Goal: Obtain resource: Download file/media

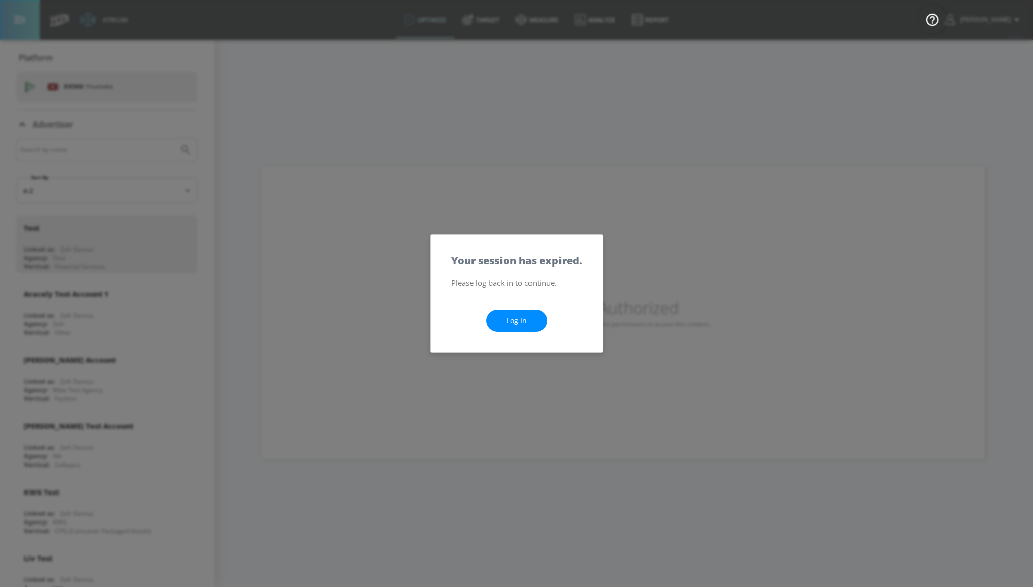
click at [516, 317] on link "Log In" at bounding box center [516, 321] width 61 height 23
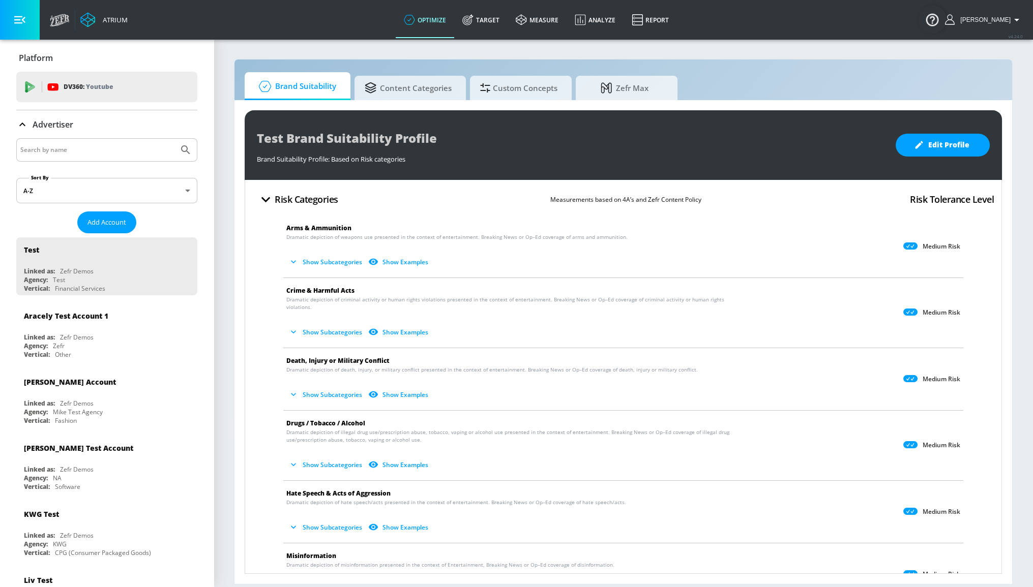
click at [108, 154] on input "Search by name" at bounding box center [97, 149] width 154 height 13
type input "telemundo"
click at [174, 139] on button "Submit Search" at bounding box center [185, 150] width 22 height 22
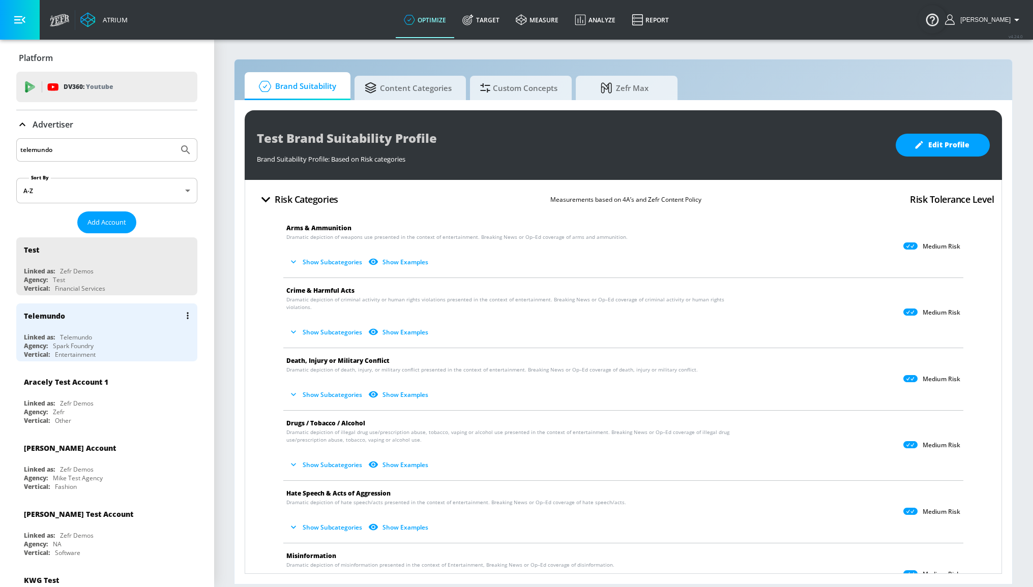
click at [121, 336] on div "Linked as: Telemundo" at bounding box center [109, 337] width 171 height 9
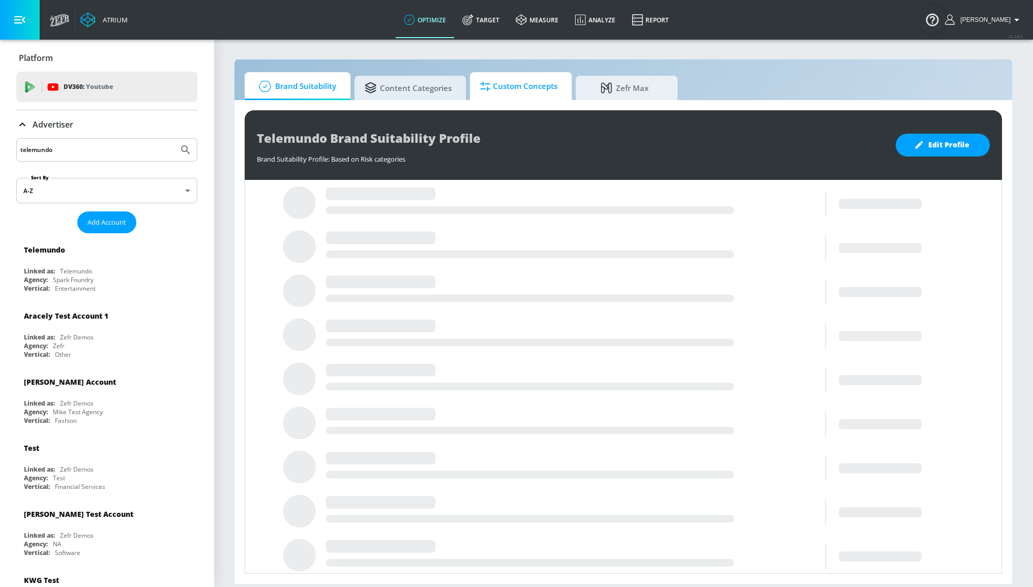
click at [517, 95] on span "Custom Concepts" at bounding box center [518, 86] width 77 height 24
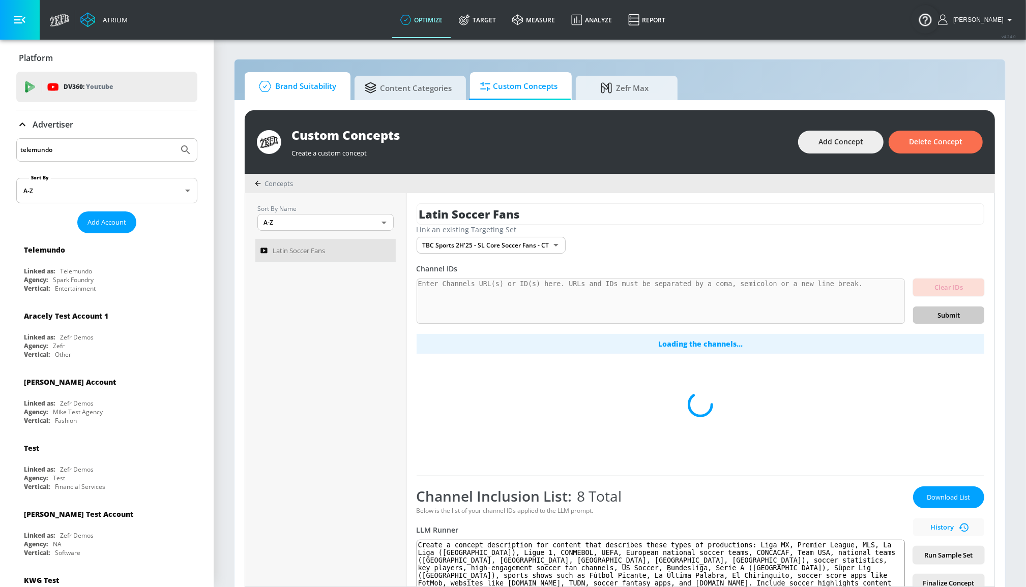
click at [312, 88] on span "Brand Suitability" at bounding box center [295, 86] width 81 height 24
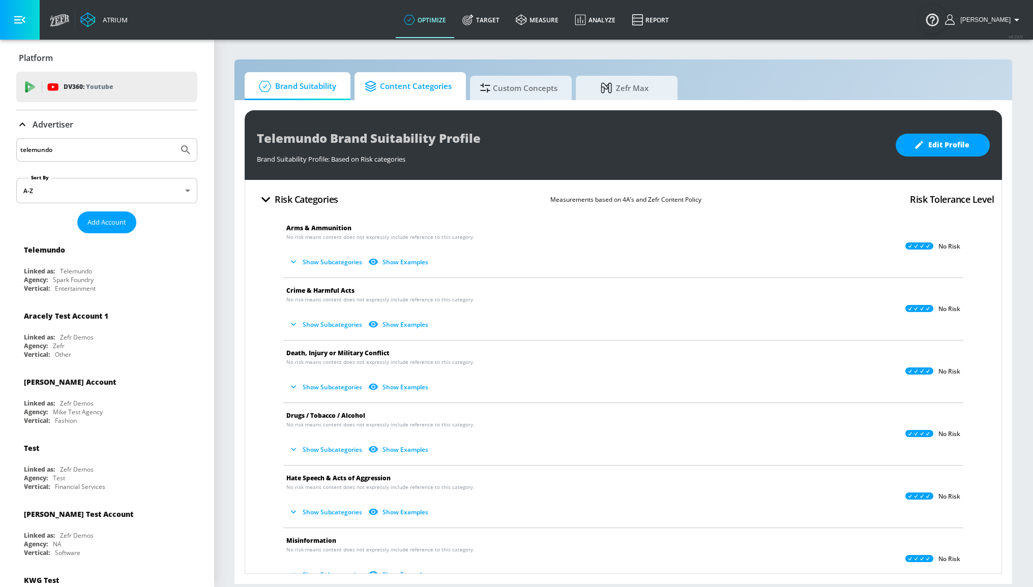
click at [394, 94] on span "Content Categories" at bounding box center [408, 86] width 87 height 24
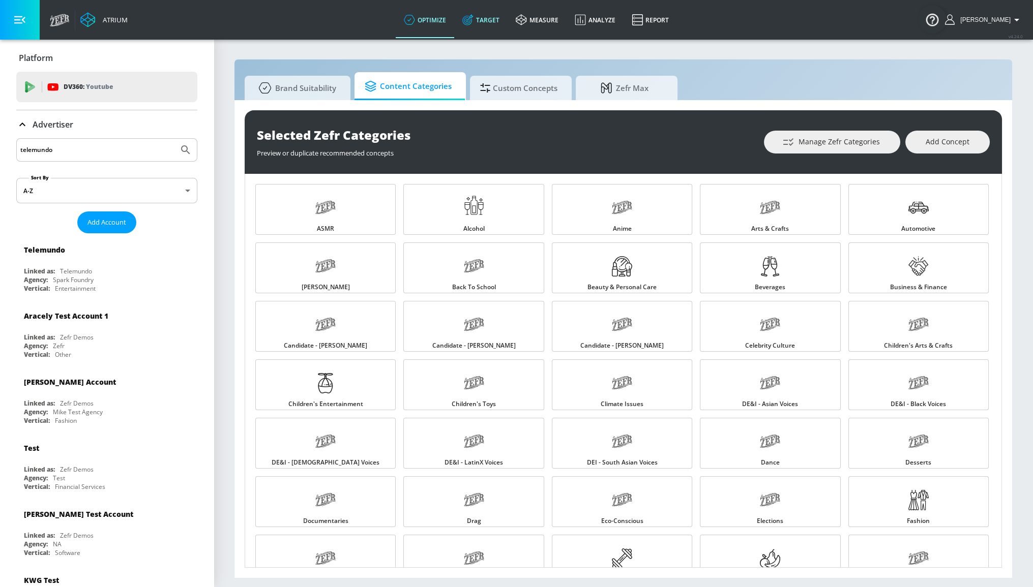
click at [493, 12] on link "Target" at bounding box center [480, 20] width 53 height 37
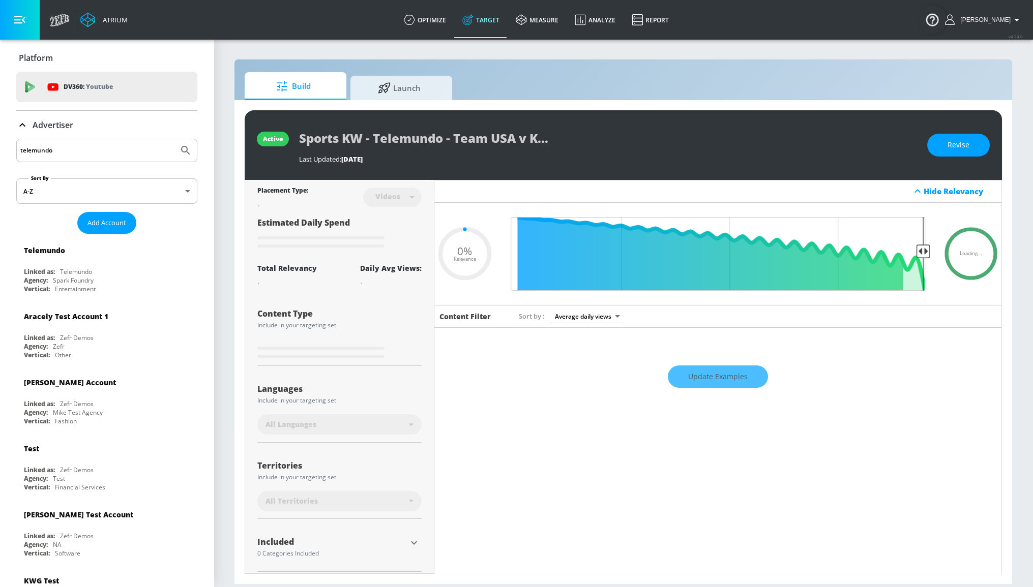
type input "0.05"
click at [404, 85] on span "Launch" at bounding box center [398, 86] width 77 height 24
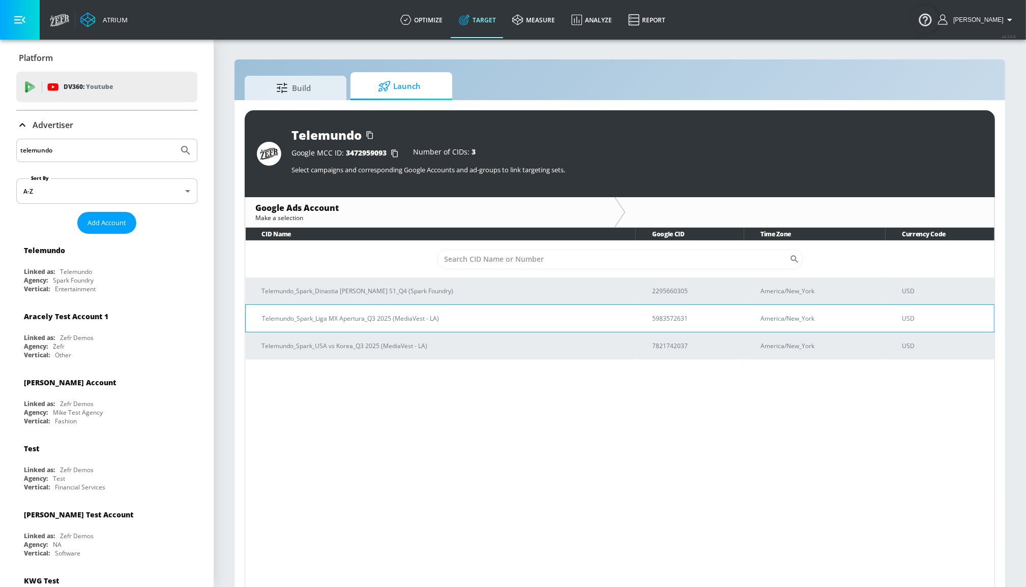
click at [461, 319] on p "Telemundo_Spark_Liga MX Apertura_Q3 2025 (MediaVest - LA)" at bounding box center [445, 318] width 366 height 11
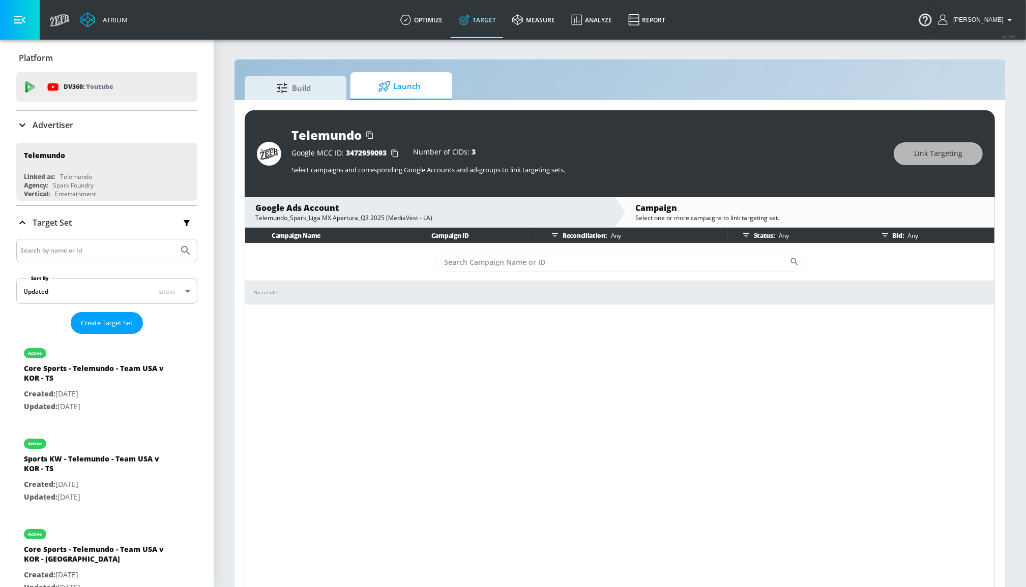
click at [304, 208] on div "Google Ads Account" at bounding box center [429, 207] width 349 height 11
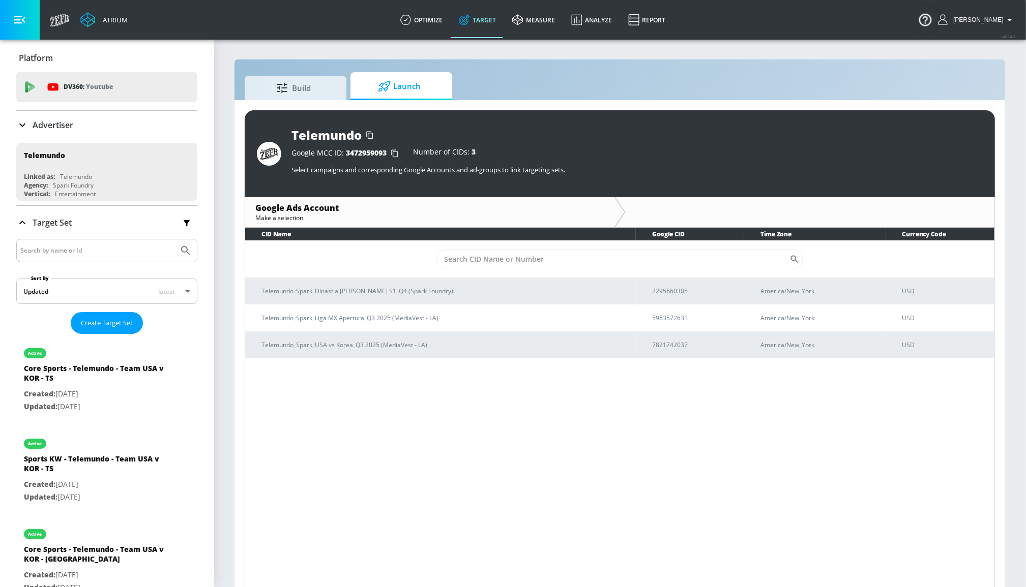
click at [396, 86] on span "Launch" at bounding box center [398, 86] width 77 height 24
click at [397, 291] on p "Telemundo_Spark_Dinastia Casillas S1_Q4 (Spark Foundry)" at bounding box center [445, 291] width 366 height 11
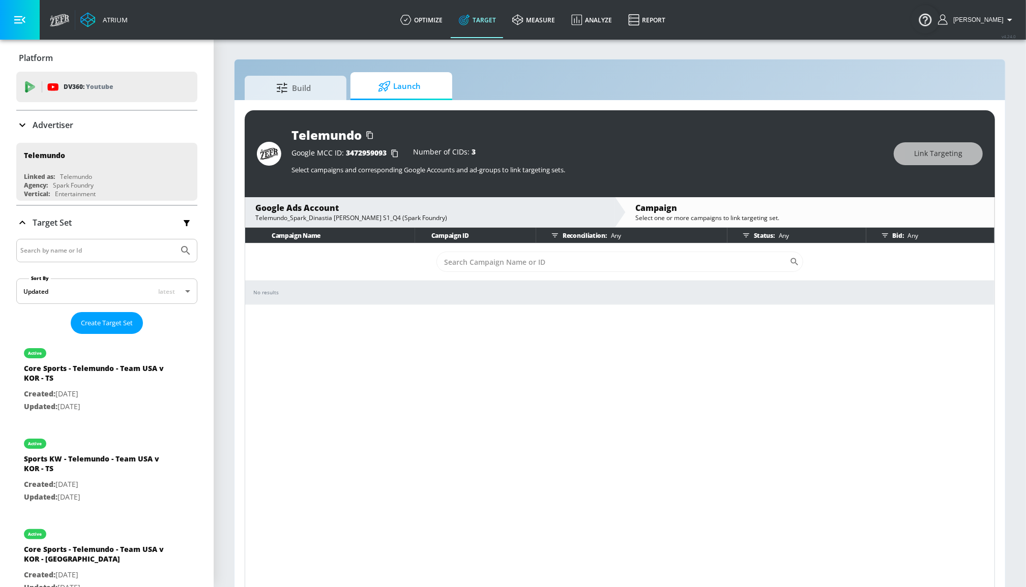
click at [394, 82] on span "Launch" at bounding box center [398, 86] width 77 height 24
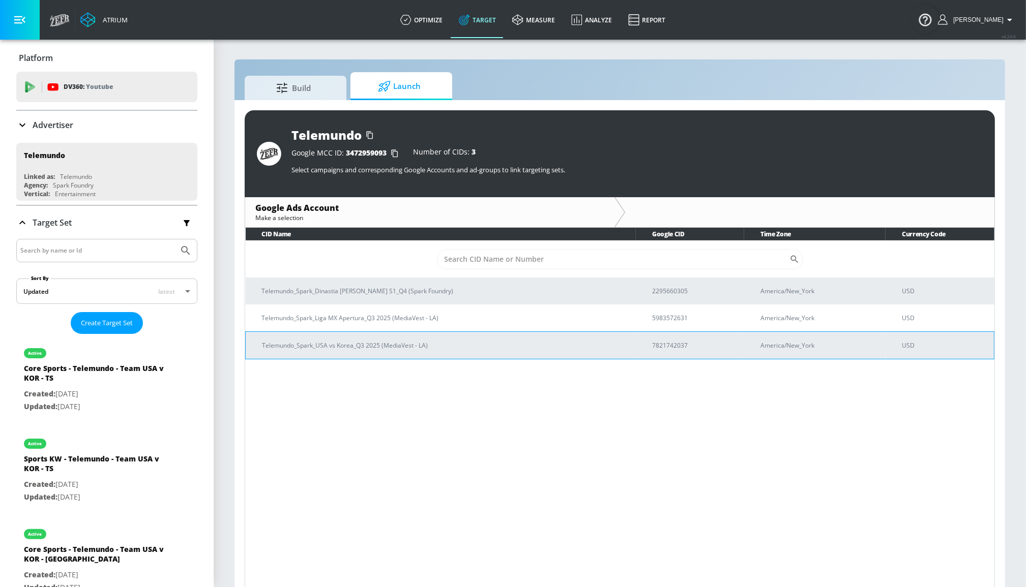
click at [385, 341] on p "Telemundo_Spark_USA vs Korea_Q3 2025 (MediaVest - LA)" at bounding box center [445, 345] width 366 height 11
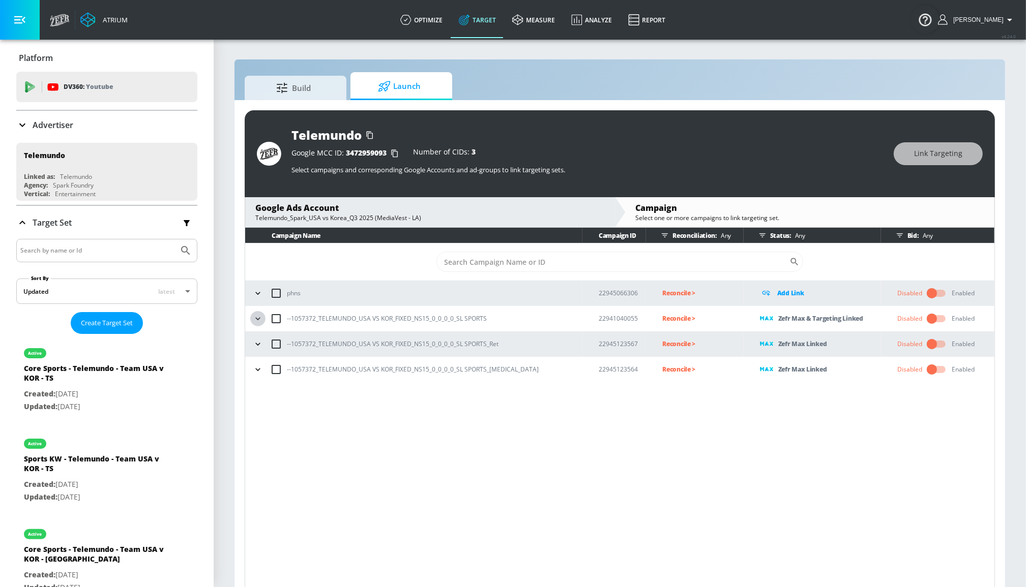
click at [259, 320] on icon "button" at bounding box center [258, 319] width 10 height 10
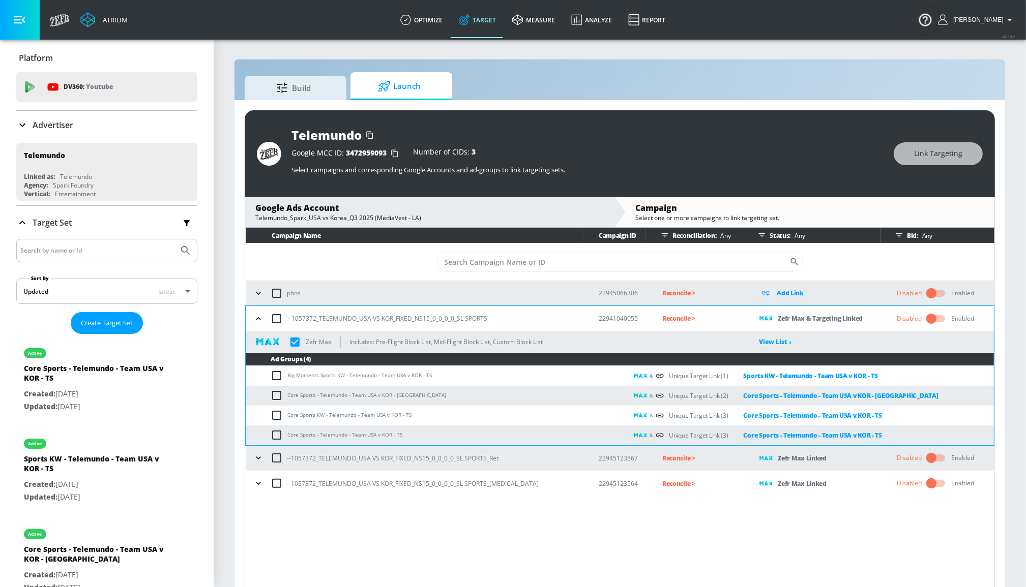
click at [251, 461] on button "button" at bounding box center [258, 457] width 15 height 15
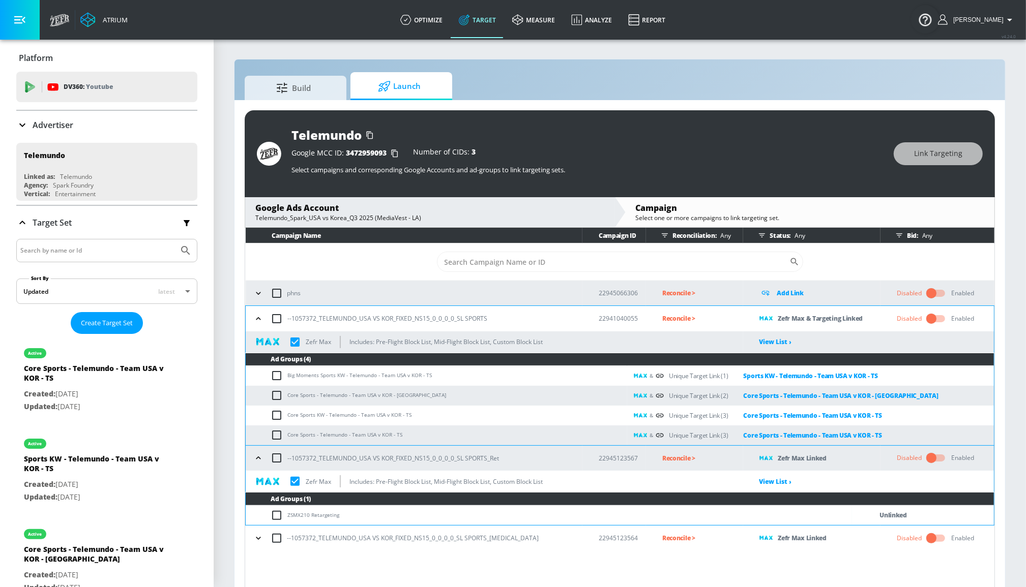
scroll to position [14, 0]
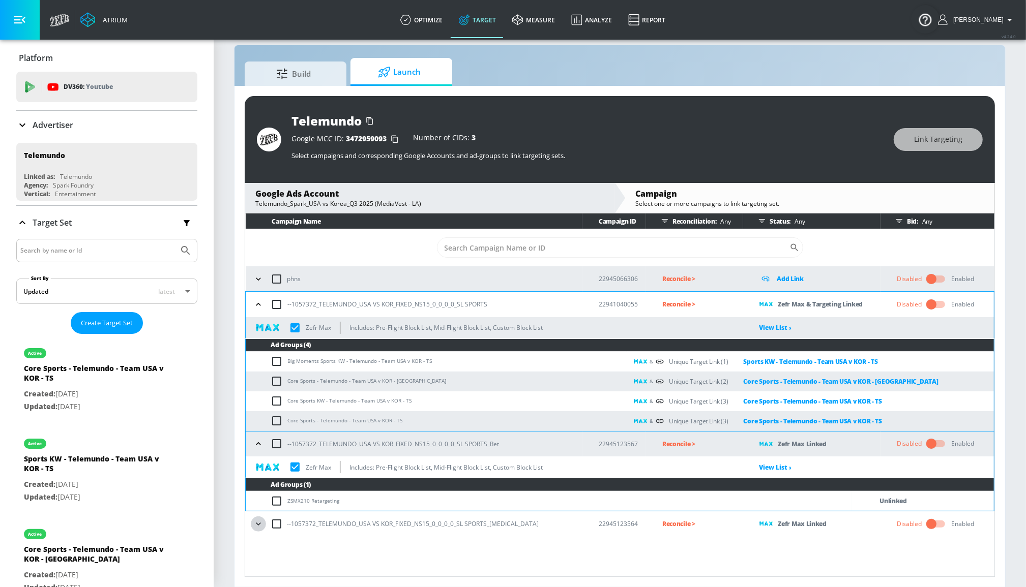
click at [254, 524] on icon "button" at bounding box center [258, 524] width 10 height 10
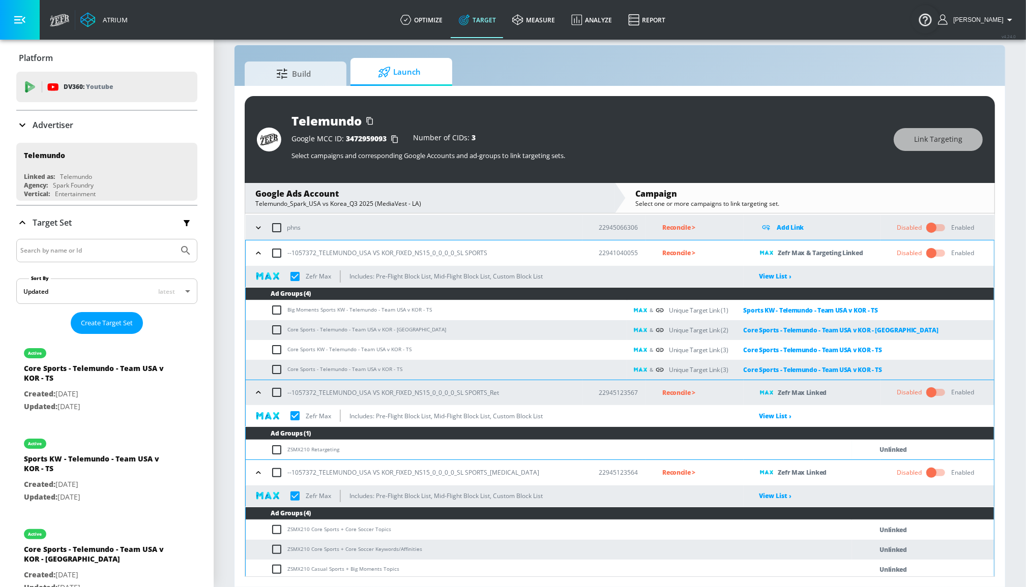
scroll to position [74, 0]
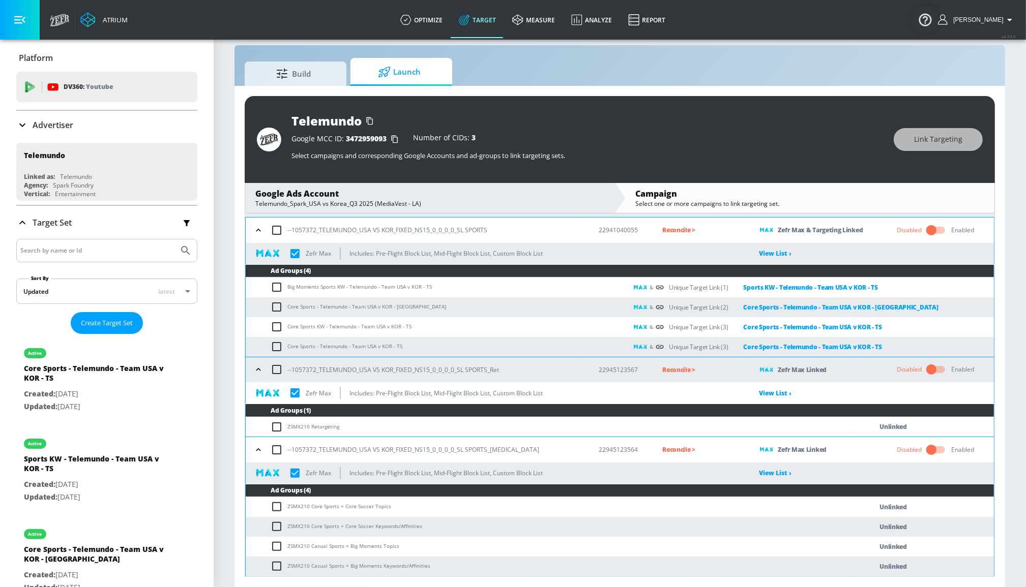
click at [255, 446] on icon "button" at bounding box center [258, 450] width 10 height 10
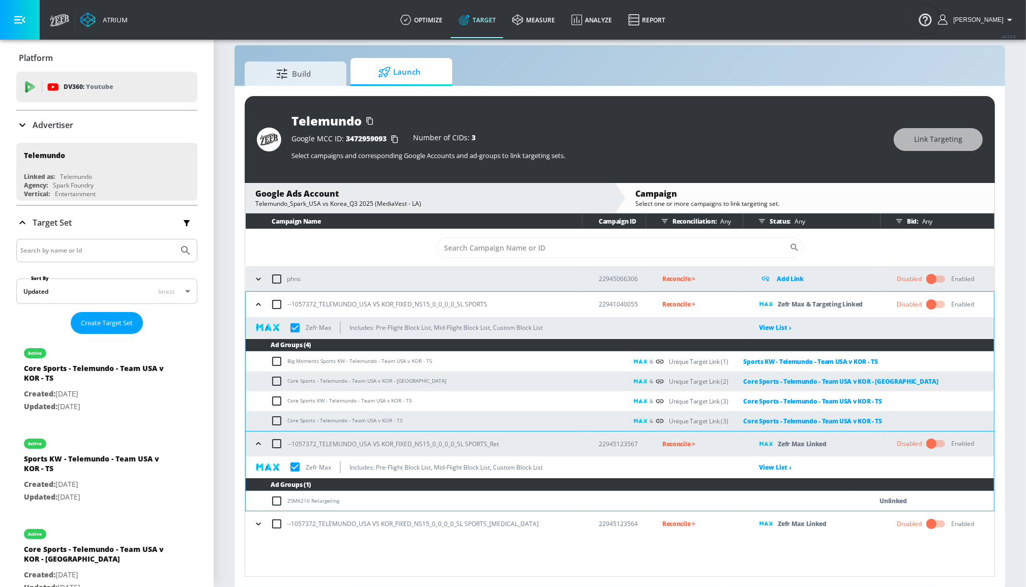
scroll to position [0, 0]
click at [258, 525] on icon "button" at bounding box center [258, 524] width 10 height 10
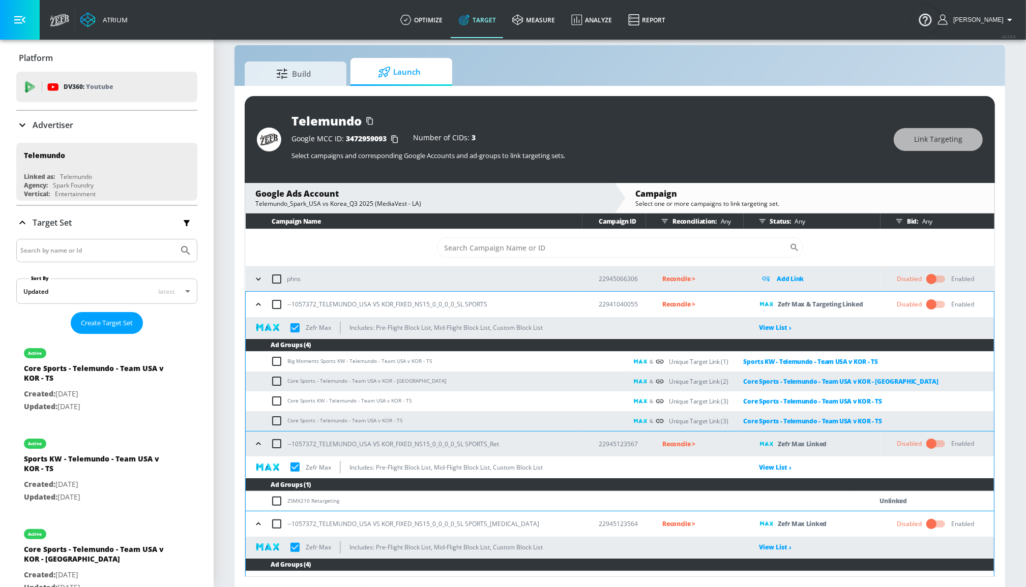
click at [365, 137] on span "3472959093" at bounding box center [366, 139] width 41 height 10
copy span "3472959093"
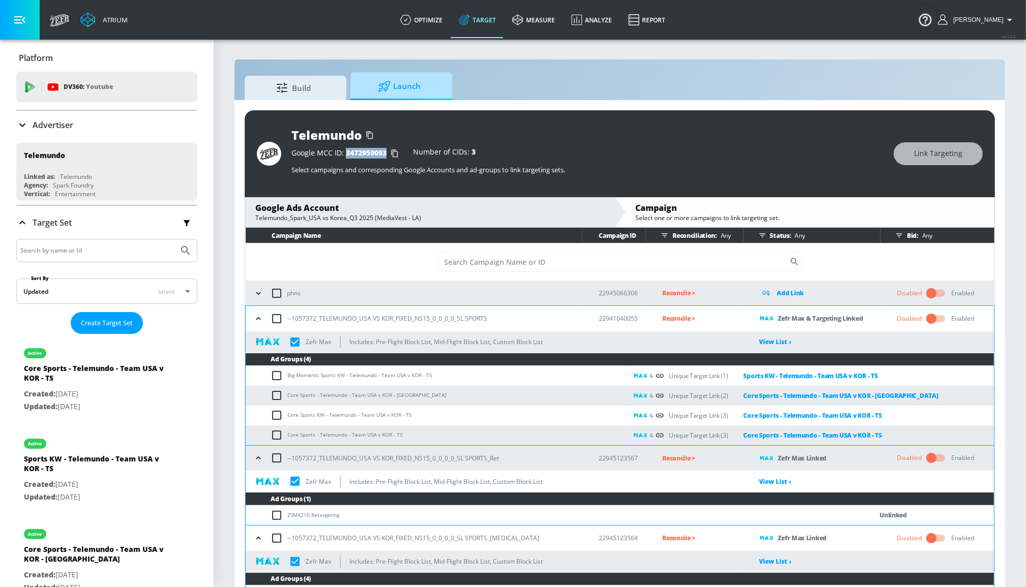
click at [391, 92] on div at bounding box center [385, 86] width 15 height 11
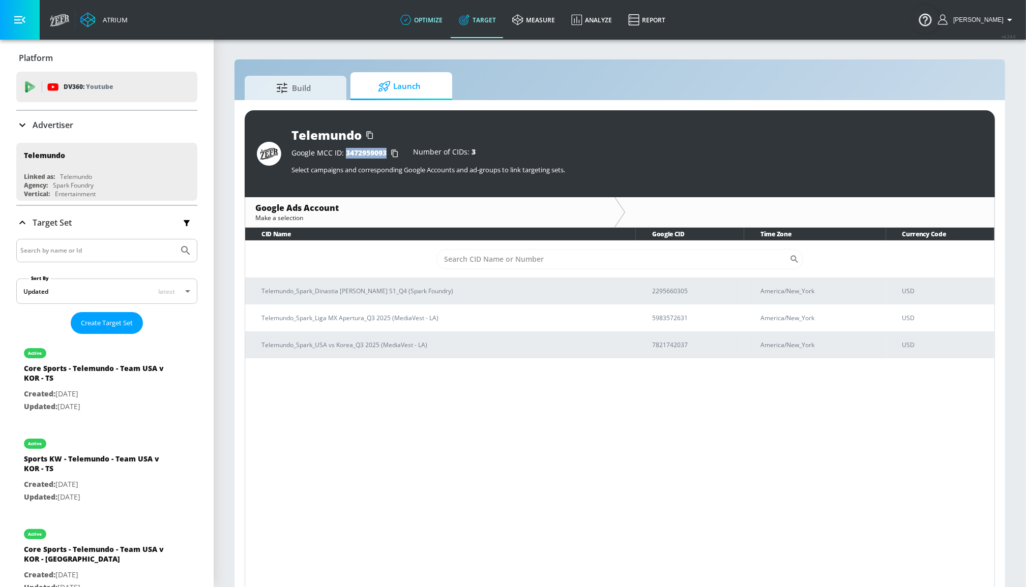
click at [443, 15] on link "optimize" at bounding box center [421, 20] width 58 height 37
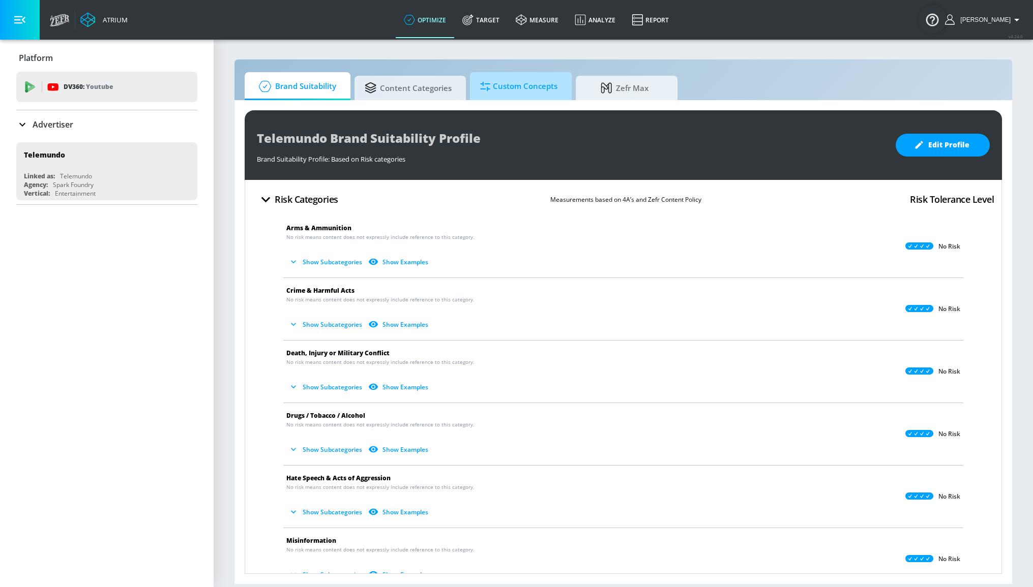
click at [509, 92] on span "Custom Concepts" at bounding box center [518, 86] width 77 height 24
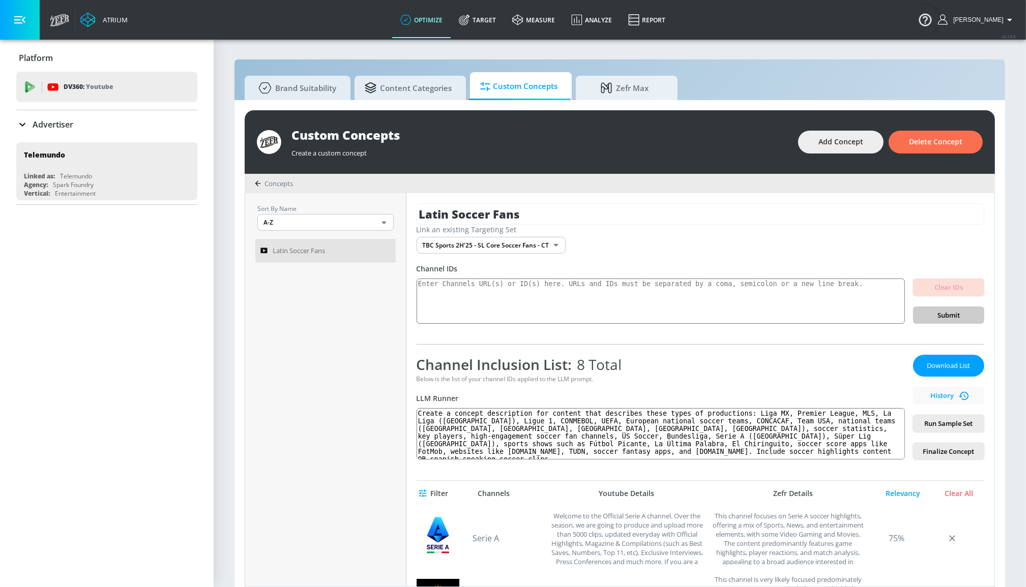
click at [132, 121] on div "Advertiser" at bounding box center [106, 124] width 181 height 12
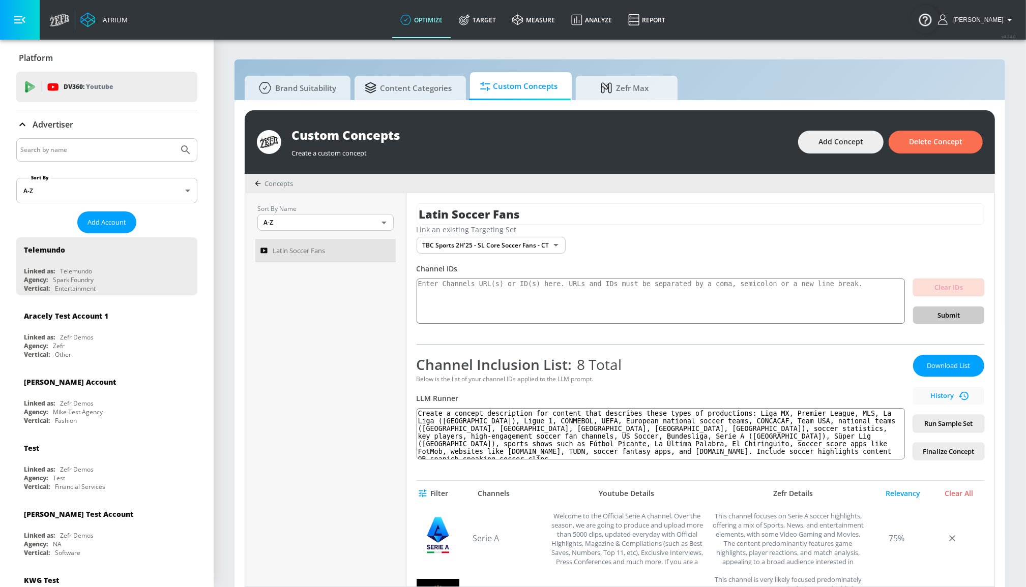
click at [137, 153] on input "Search by name" at bounding box center [97, 149] width 154 height 13
type input "justin"
click at [174, 139] on button "Submit Search" at bounding box center [185, 150] width 22 height 22
click at [161, 148] on input "justin" at bounding box center [97, 149] width 154 height 13
click at [174, 139] on button "Submit Search" at bounding box center [185, 150] width 22 height 22
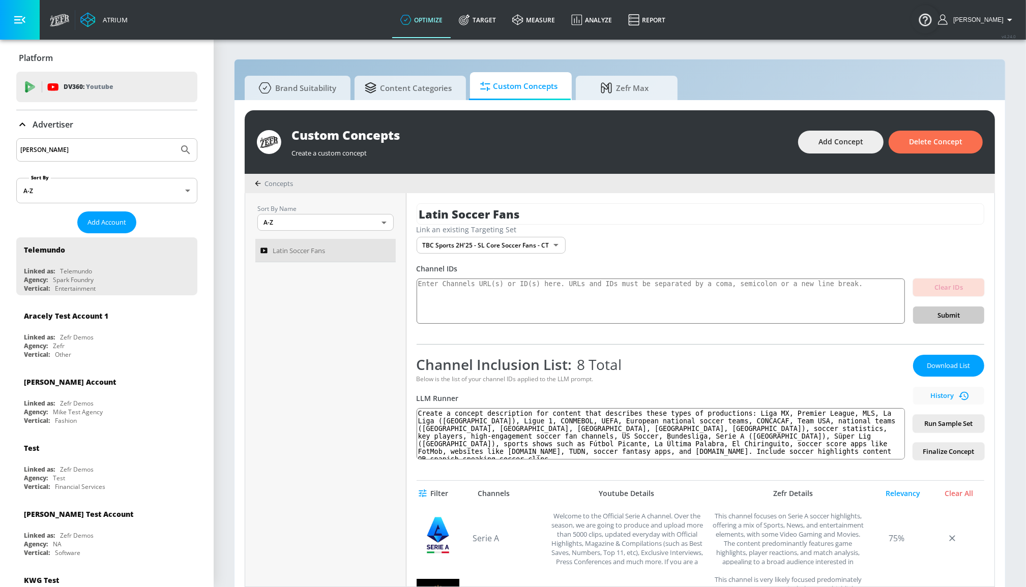
click at [96, 148] on input "justin" at bounding box center [97, 149] width 154 height 13
click at [174, 139] on button "Submit Search" at bounding box center [185, 150] width 22 height 22
click at [179, 155] on icon "Submit Search" at bounding box center [185, 150] width 12 height 12
click at [414, 86] on span "Content Categories" at bounding box center [408, 86] width 87 height 24
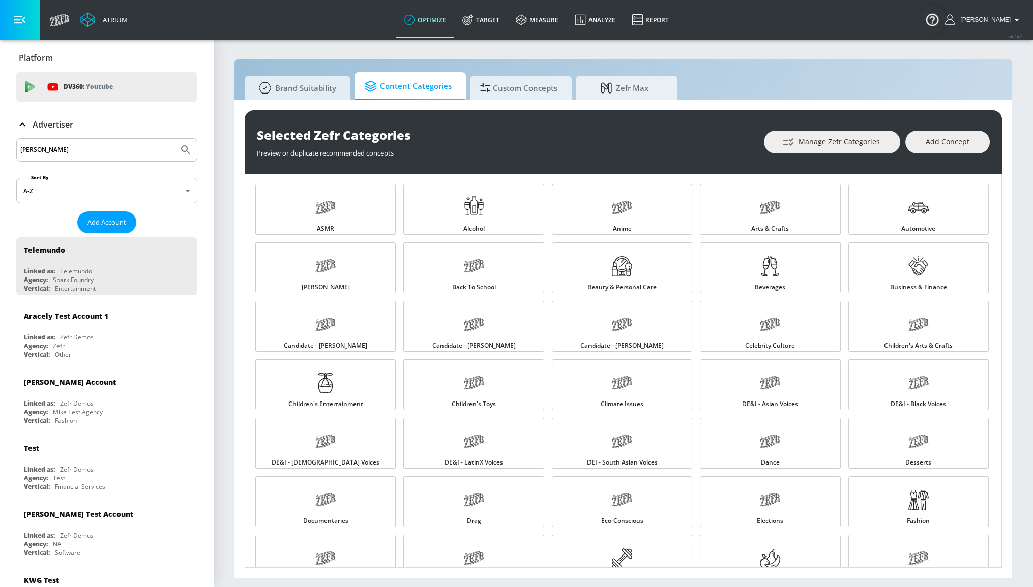
click at [508, 83] on span "Custom Concepts" at bounding box center [518, 88] width 77 height 24
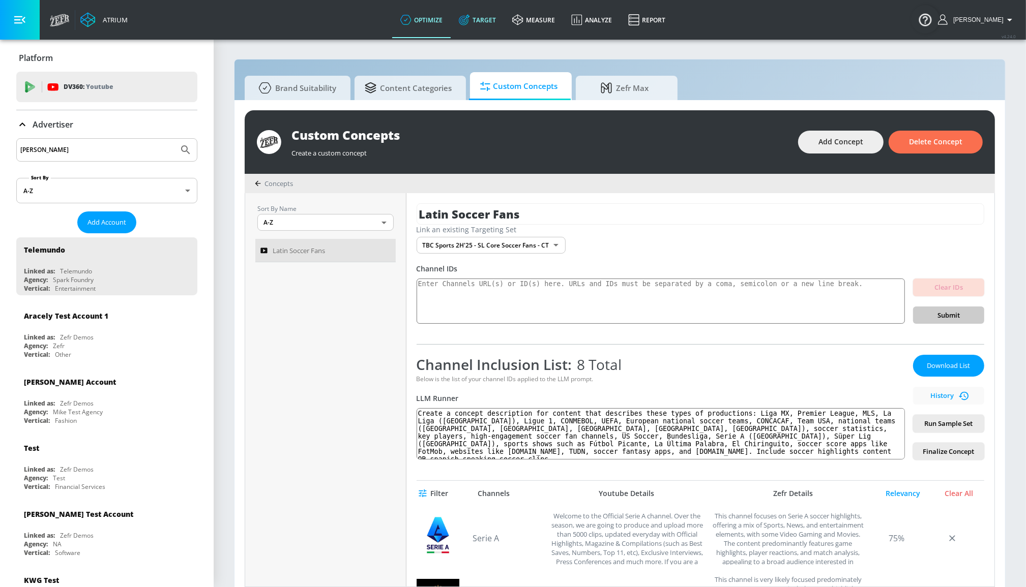
click at [490, 20] on link "Target" at bounding box center [476, 20] width 53 height 37
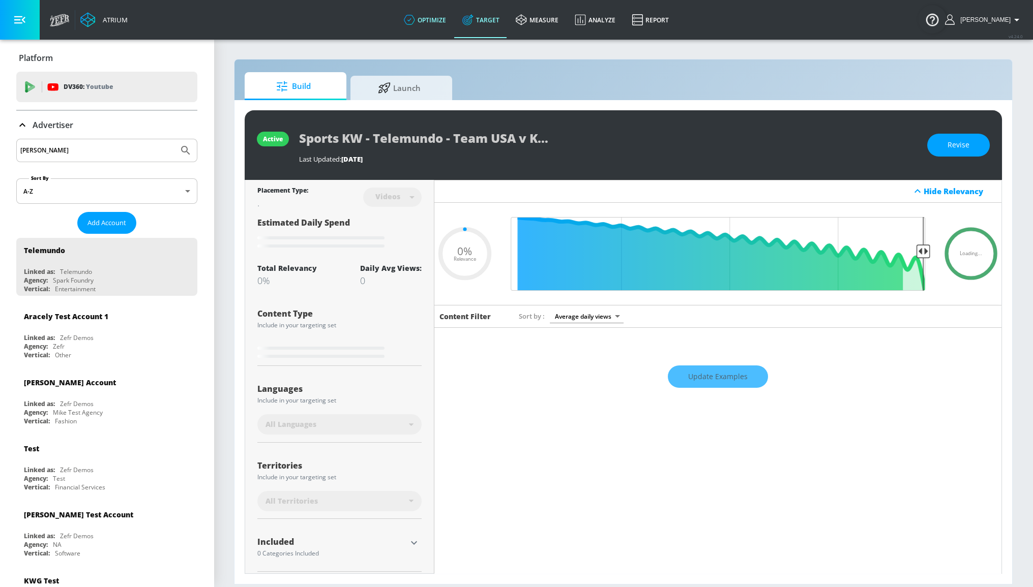
type input "0.05"
click at [445, 19] on link "optimize" at bounding box center [425, 20] width 58 height 37
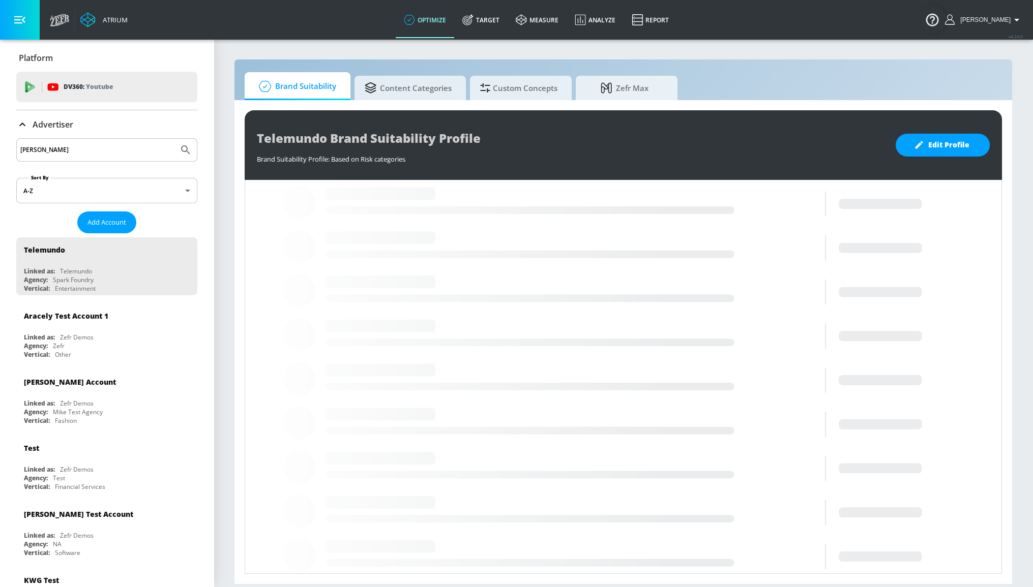
click at [99, 148] on input "justin" at bounding box center [97, 149] width 154 height 13
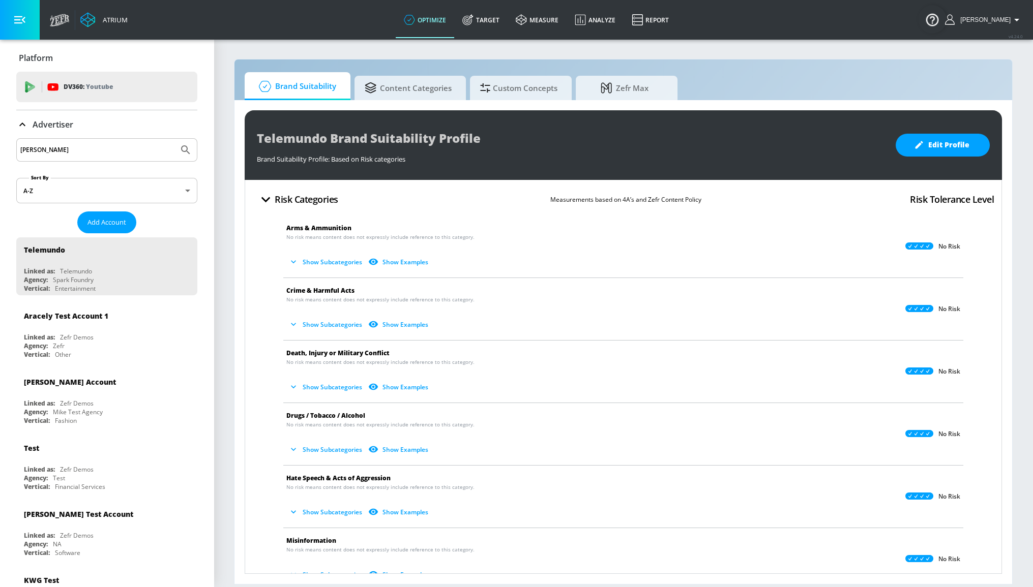
click at [67, 148] on input "justin" at bounding box center [97, 149] width 154 height 13
click at [174, 139] on button "Submit Search" at bounding box center [185, 150] width 22 height 22
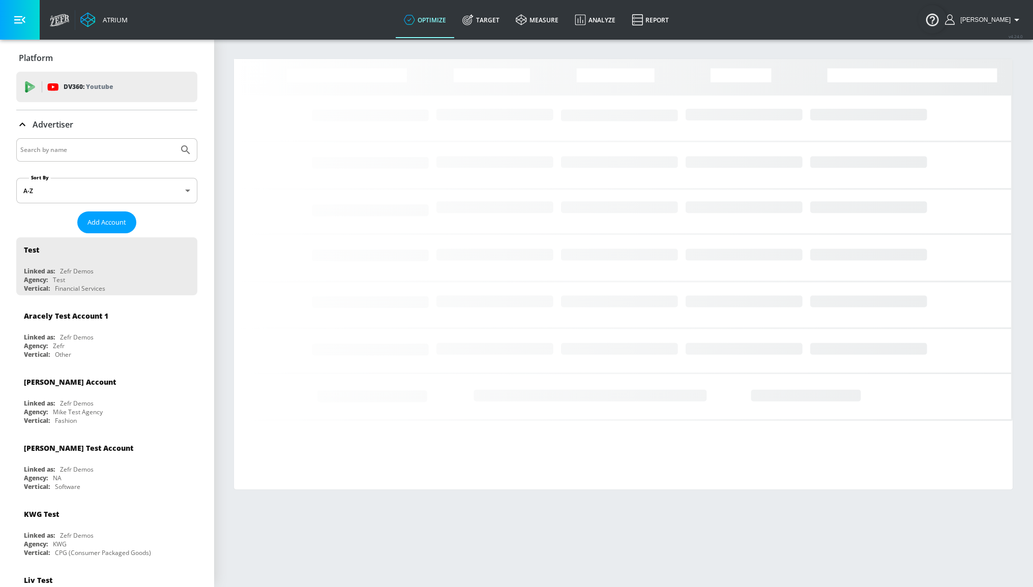
click at [72, 150] on input "Search by name" at bounding box center [97, 149] width 154 height 13
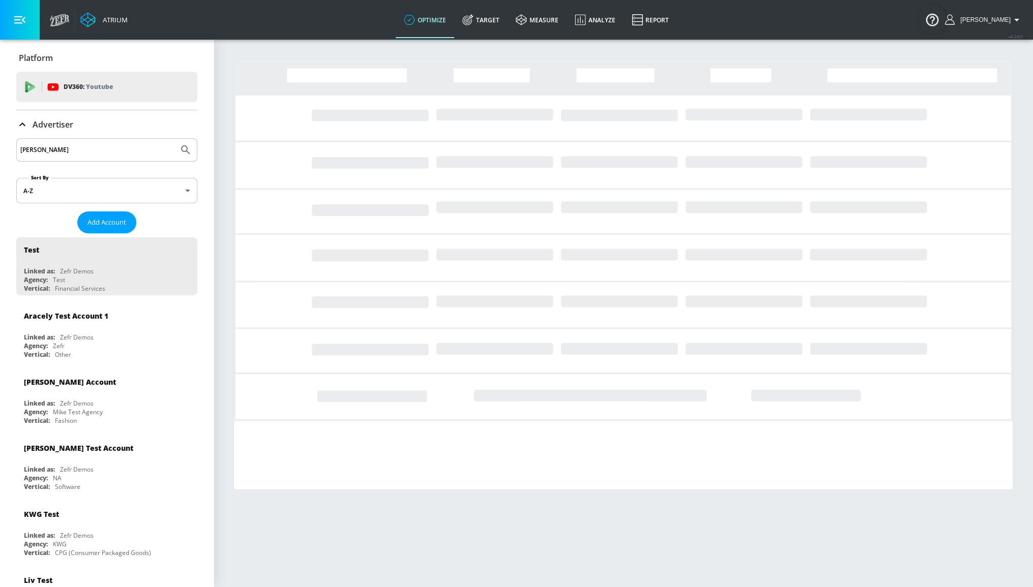
type input "[PERSON_NAME]"
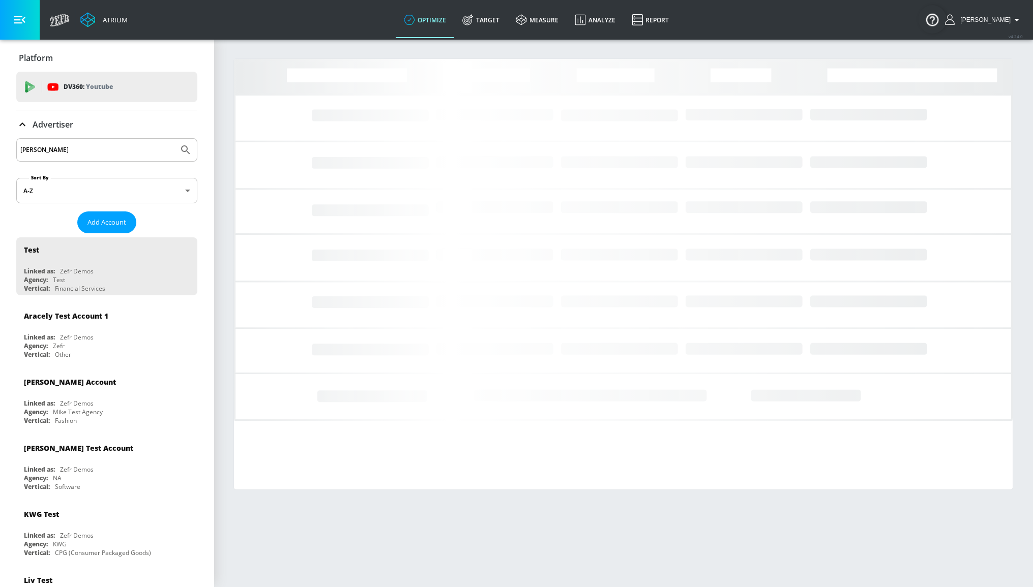
click at [174, 139] on button "Submit Search" at bounding box center [185, 150] width 22 height 22
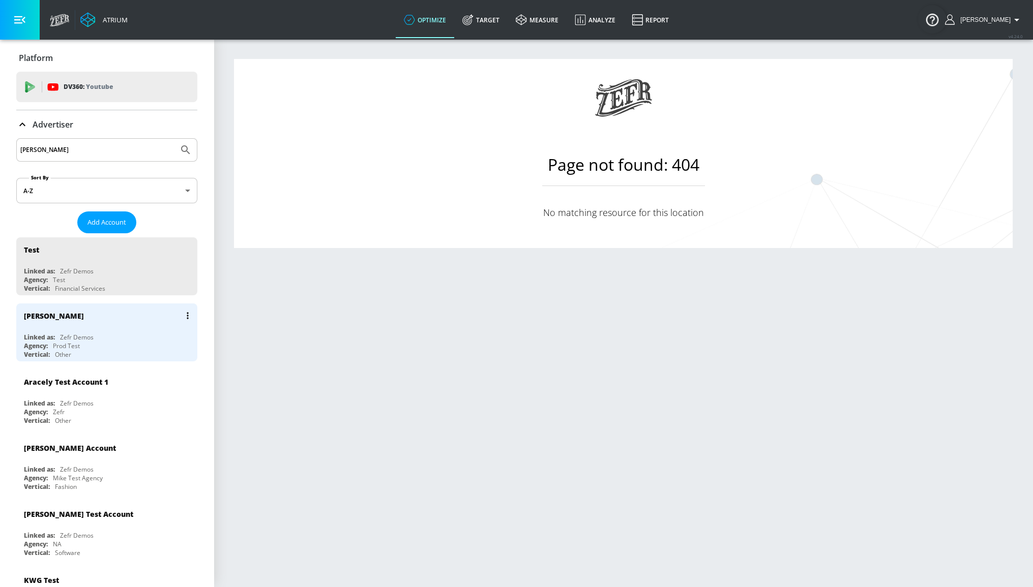
click at [122, 318] on div "[PERSON_NAME]" at bounding box center [109, 316] width 171 height 24
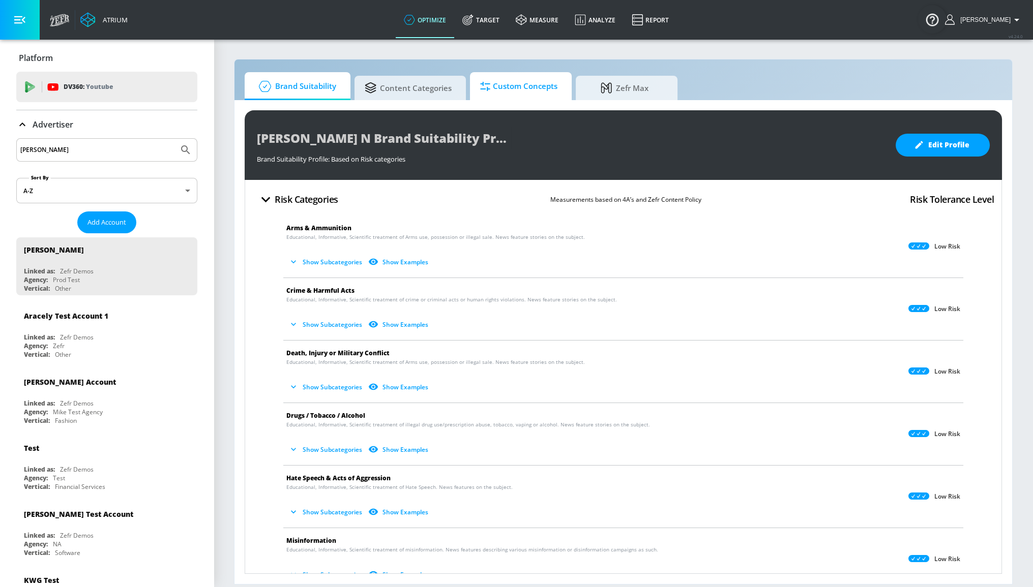
click at [524, 86] on span "Custom Concepts" at bounding box center [518, 86] width 77 height 24
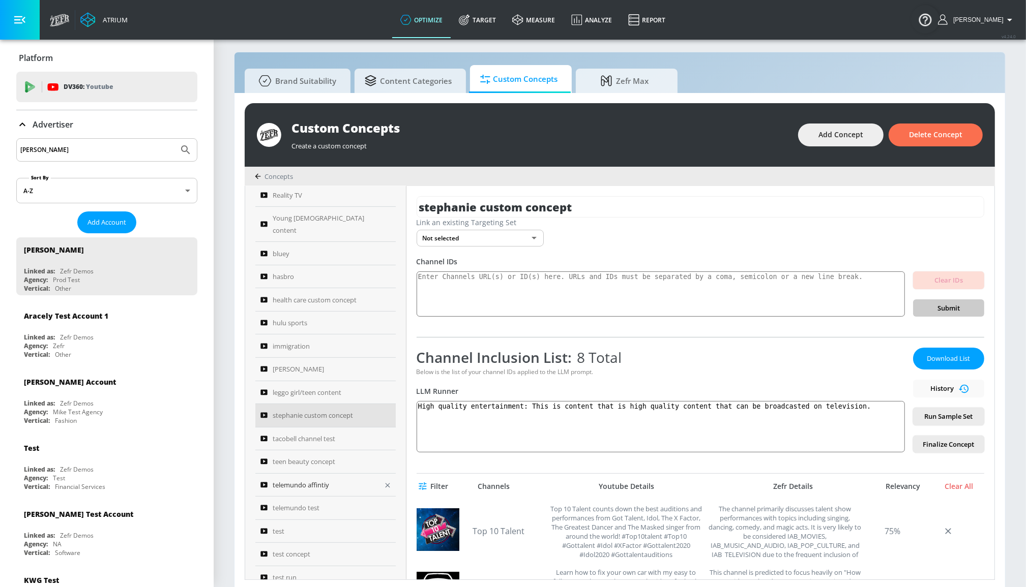
scroll to position [10, 0]
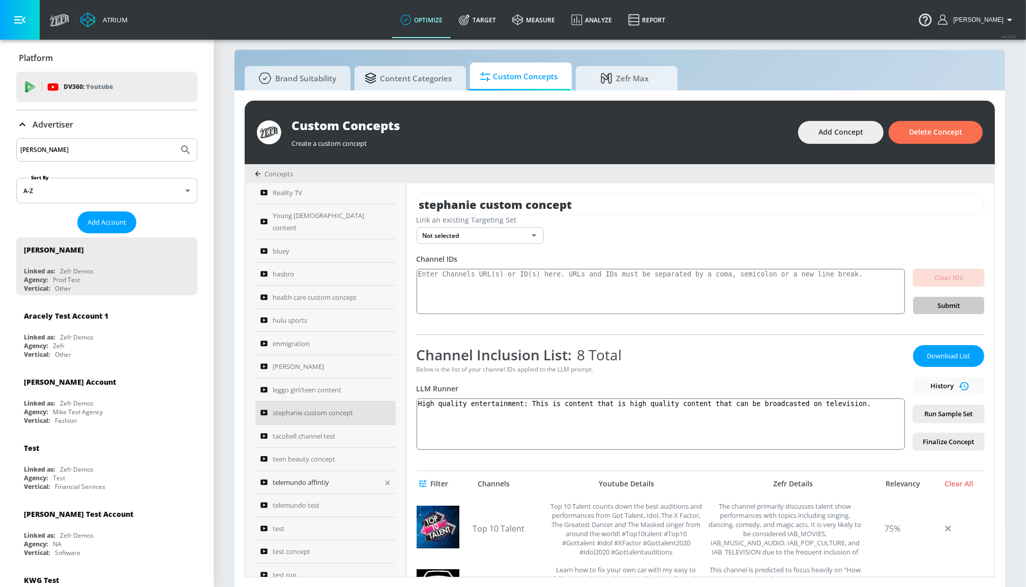
click at [315, 476] on span "telemundo affintiy" at bounding box center [301, 482] width 56 height 12
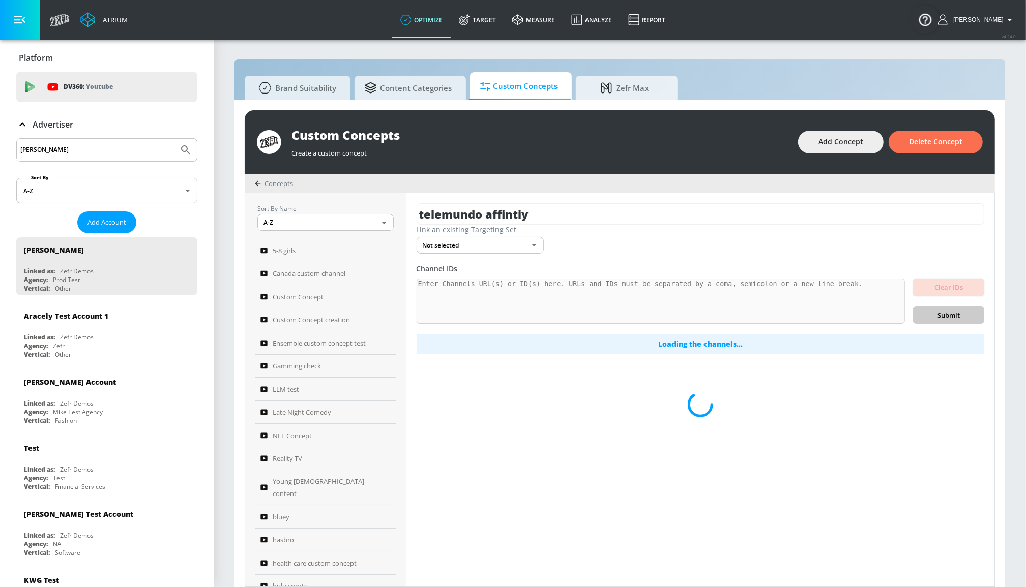
scroll to position [231, 0]
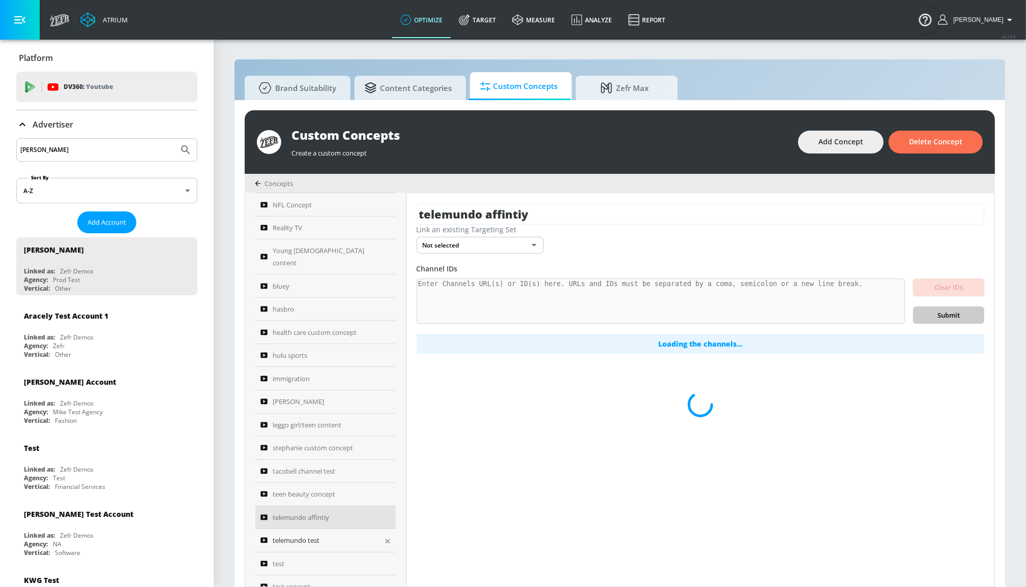
click at [310, 534] on span "telemundo test" at bounding box center [296, 540] width 47 height 12
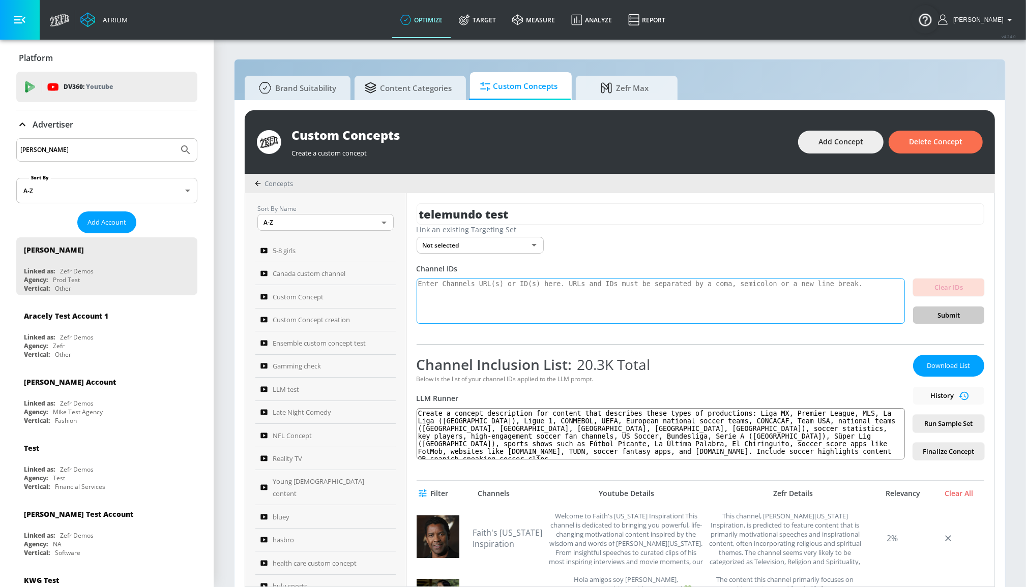
click at [466, 291] on textarea at bounding box center [660, 302] width 488 height 46
click at [544, 444] on textarea "Create a concept description for content that describes these types of producti…" at bounding box center [660, 433] width 488 height 51
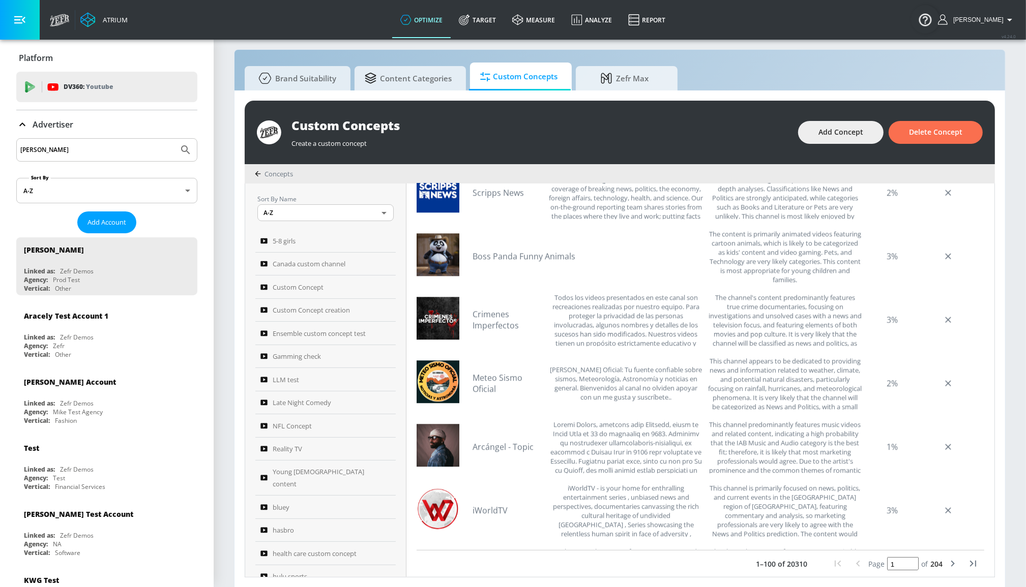
scroll to position [2760, 0]
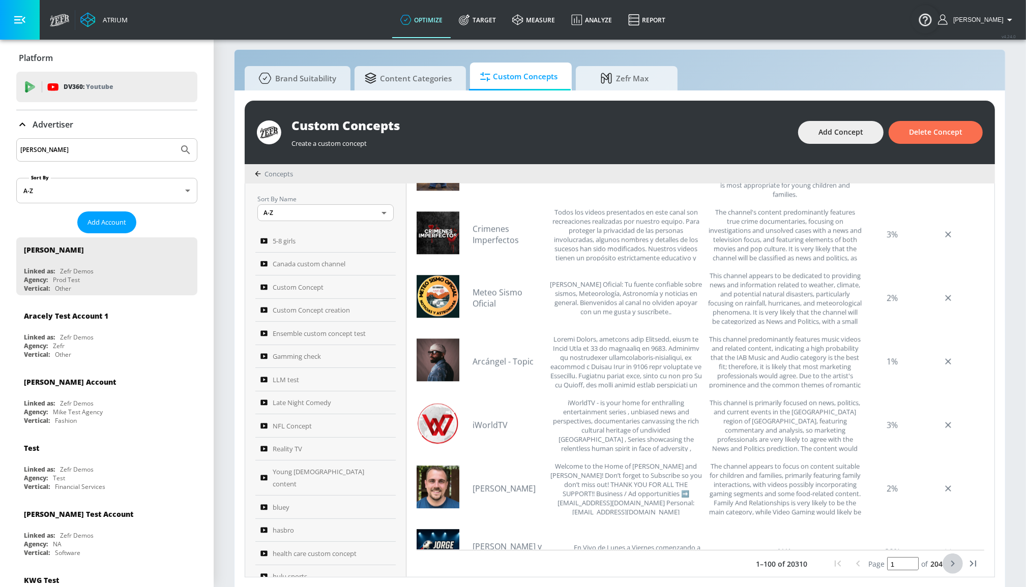
click at [946, 558] on icon "next page" at bounding box center [952, 564] width 12 height 12
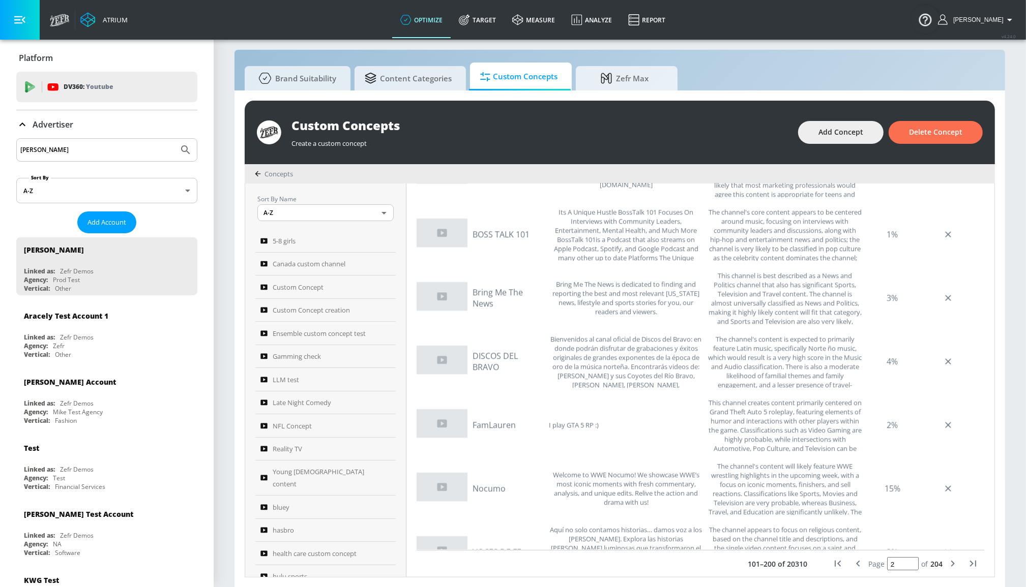
click at [947, 561] on icon "next page" at bounding box center [952, 564] width 12 height 12
type input "3"
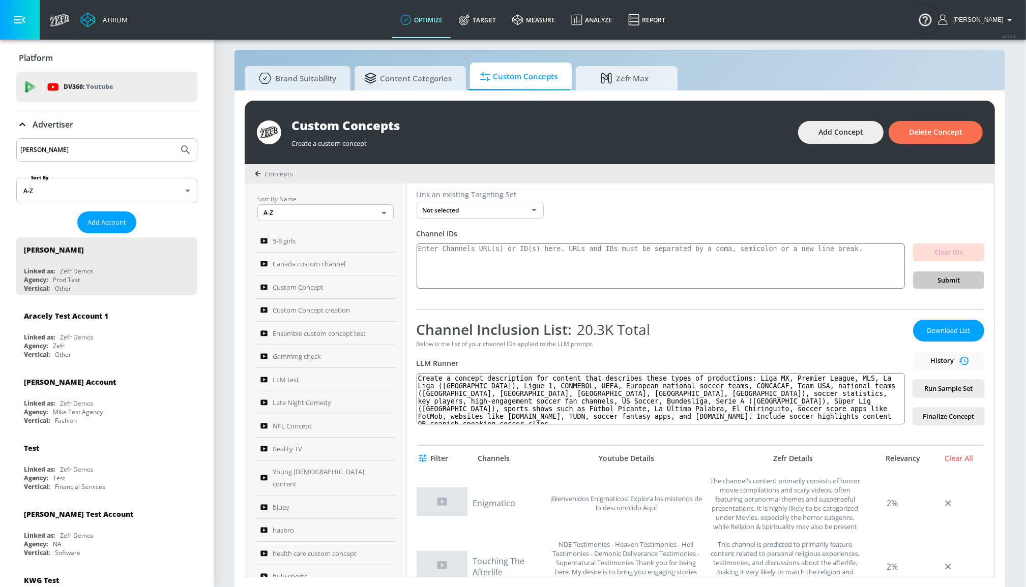
scroll to position [0, 0]
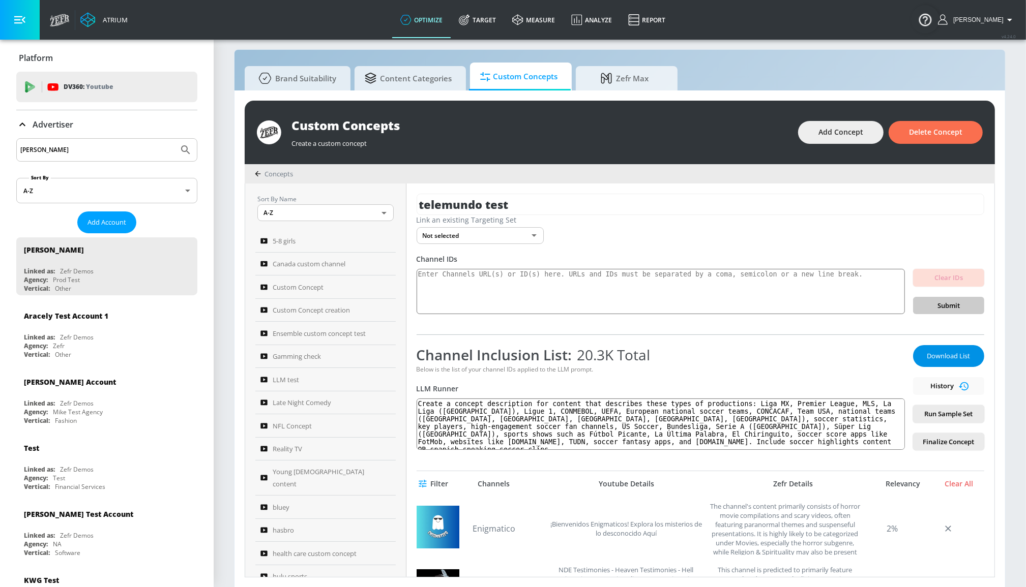
click at [938, 356] on span "Download List" at bounding box center [948, 356] width 51 height 12
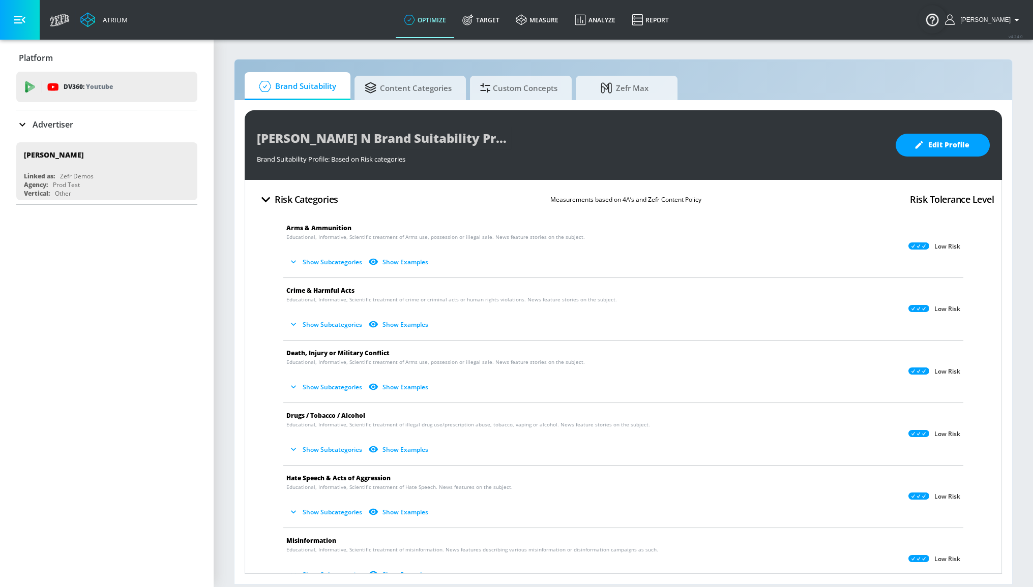
click at [97, 119] on div "Advertiser" at bounding box center [106, 124] width 181 height 12
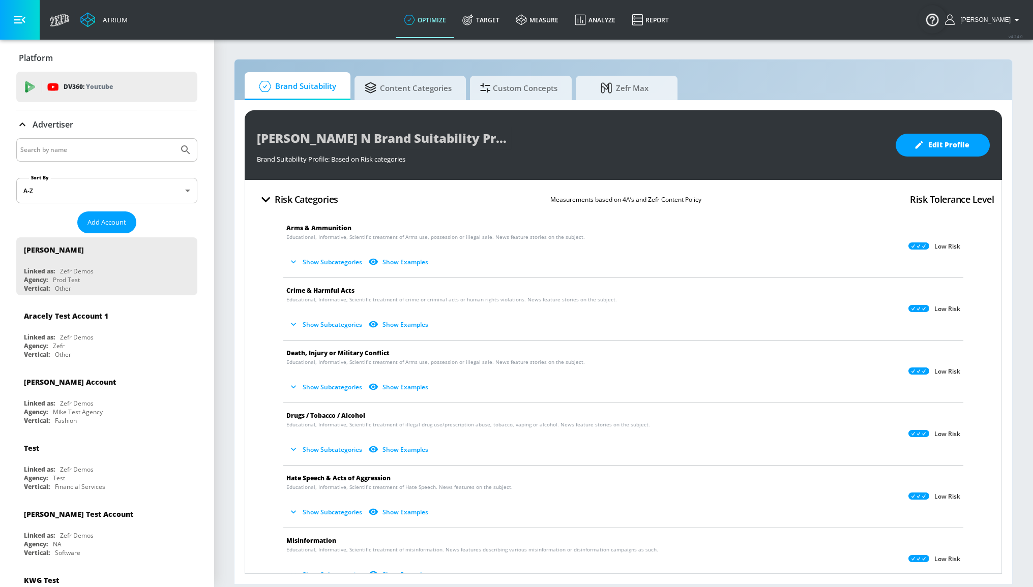
click at [92, 147] on input "Search by name" at bounding box center [97, 149] width 154 height 13
type input "telemundo"
click at [174, 139] on button "Submit Search" at bounding box center [185, 150] width 22 height 22
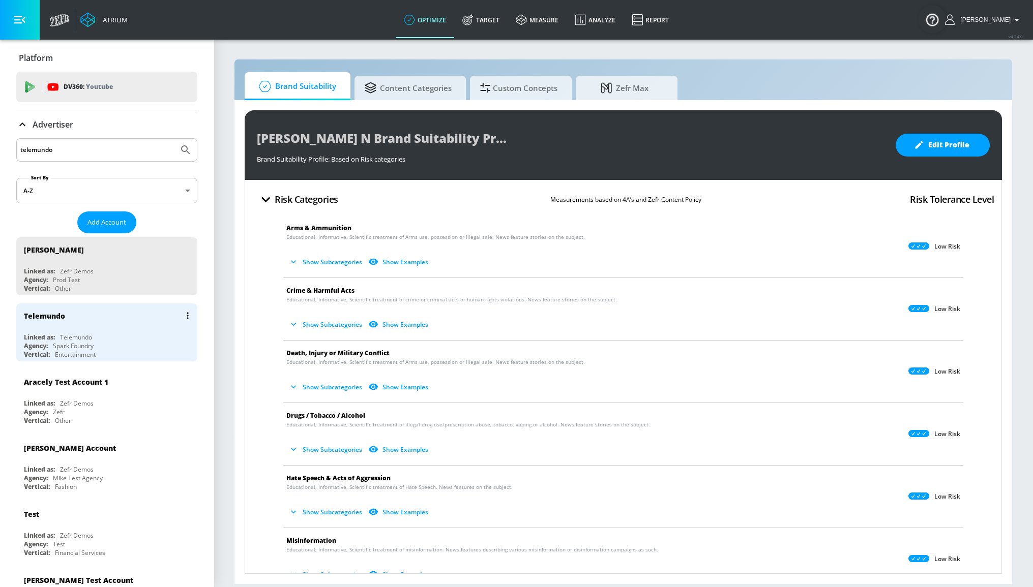
click at [112, 321] on div "Telemundo" at bounding box center [109, 316] width 171 height 24
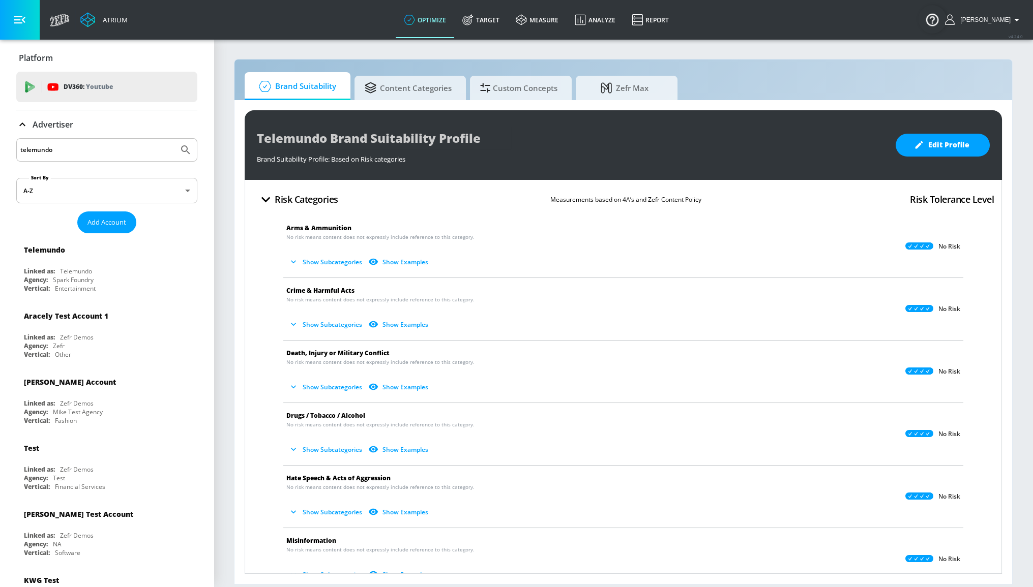
click at [267, 198] on icon "button" at bounding box center [265, 200] width 9 height 6
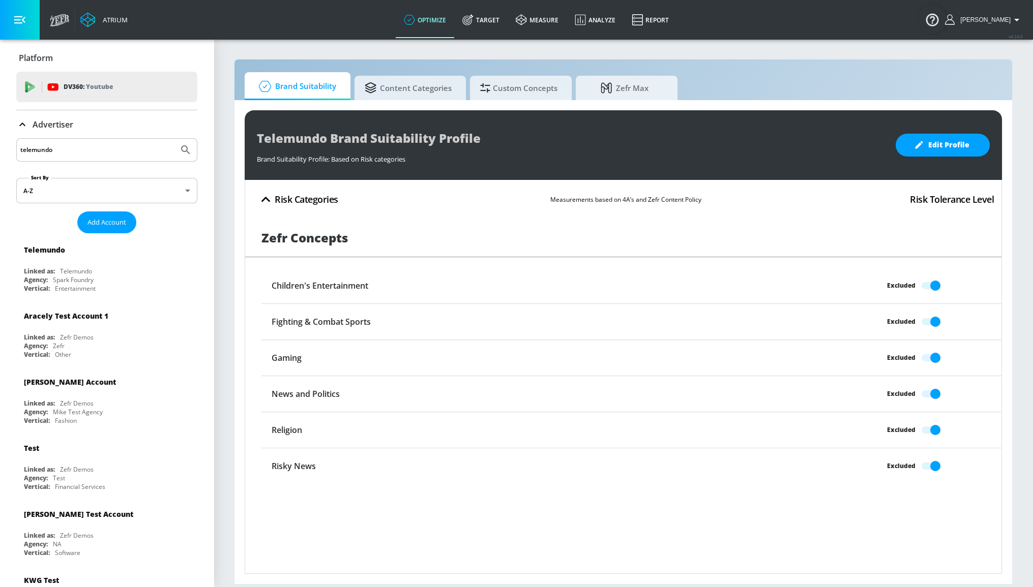
click at [265, 203] on icon "button" at bounding box center [266, 200] width 18 height 18
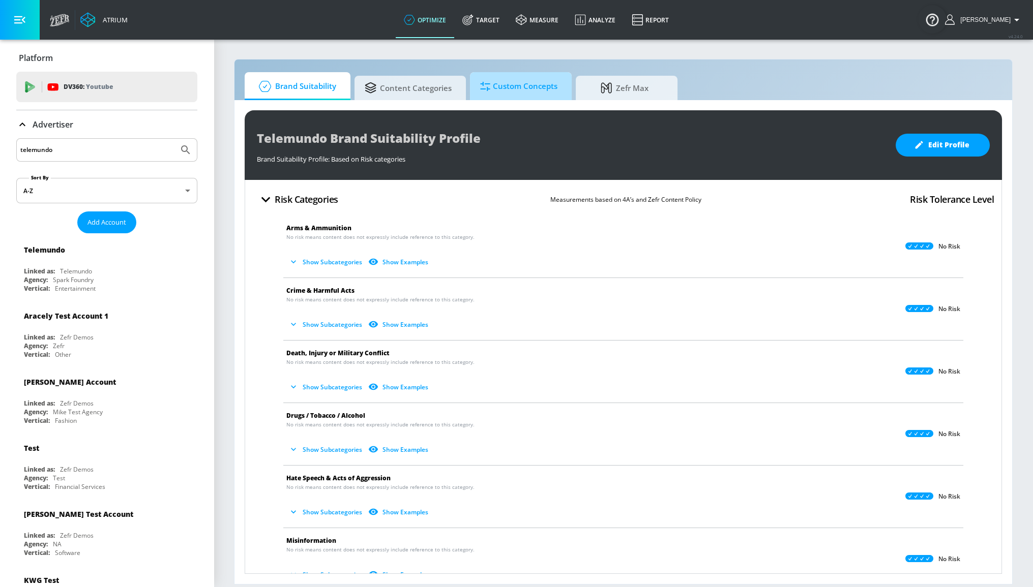
click at [524, 97] on span "Custom Concepts" at bounding box center [518, 86] width 77 height 24
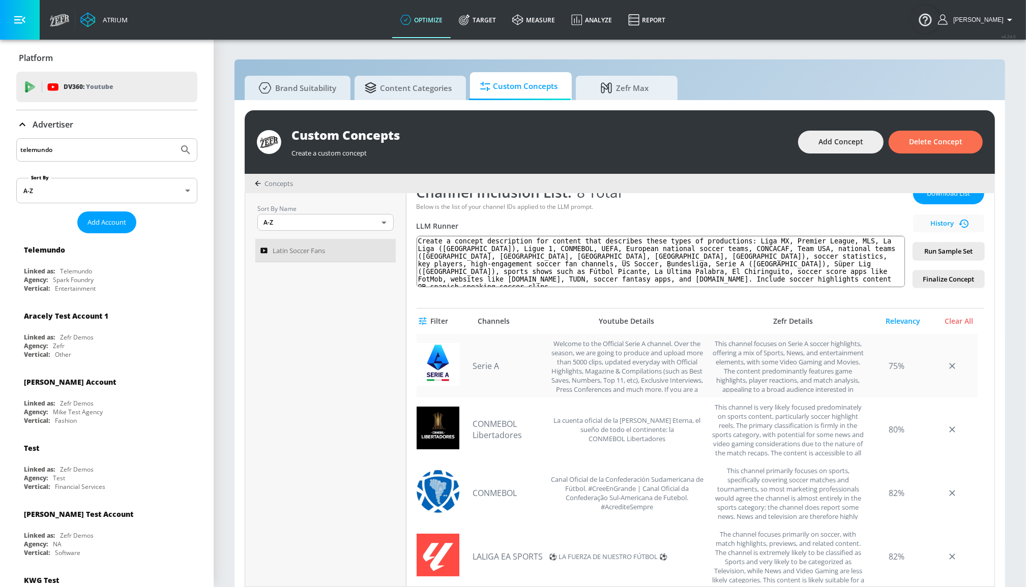
scroll to position [185, 0]
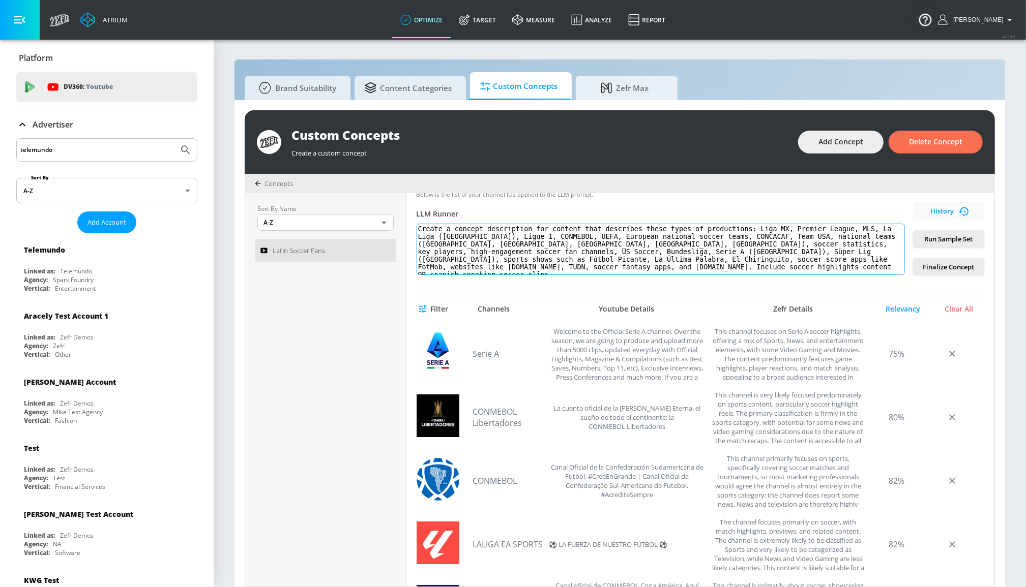
click at [474, 261] on textarea "Create a concept description for content that describes these types of producti…" at bounding box center [660, 249] width 488 height 51
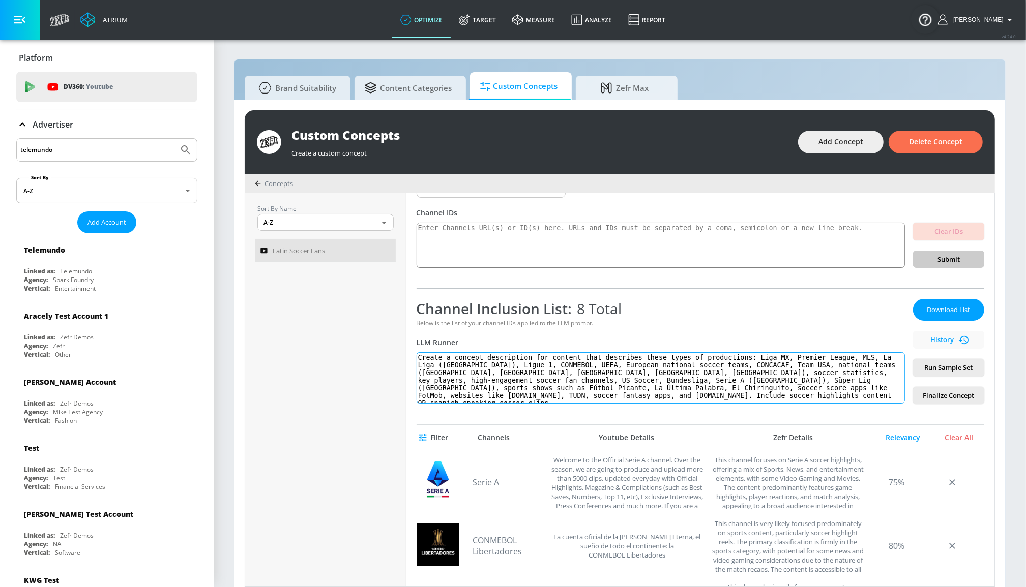
scroll to position [46, 0]
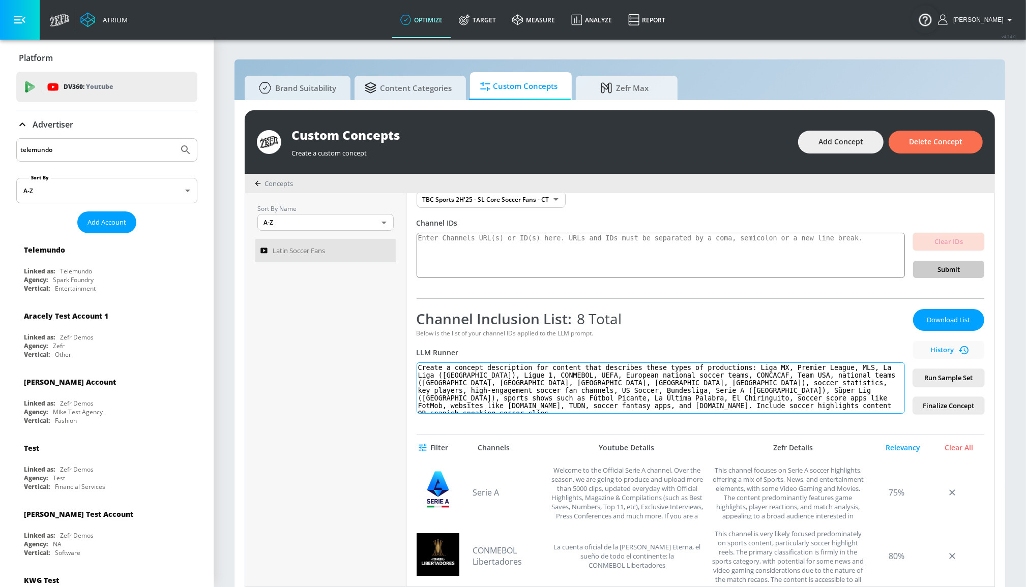
click at [604, 396] on textarea "Create a concept description for content that describes these types of producti…" at bounding box center [660, 388] width 488 height 51
